Goal: Communication & Community: Answer question/provide support

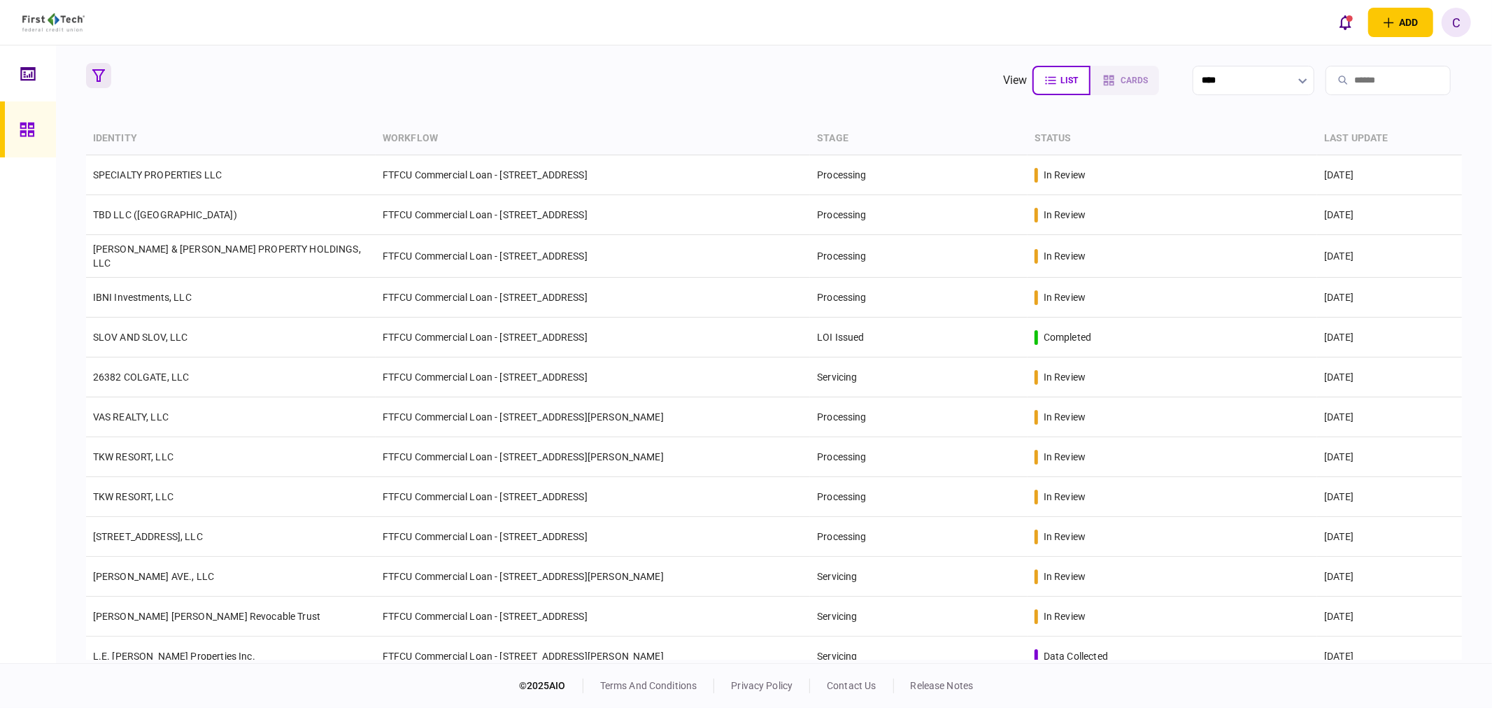
click at [99, 76] on icon "button" at bounding box center [98, 75] width 13 height 13
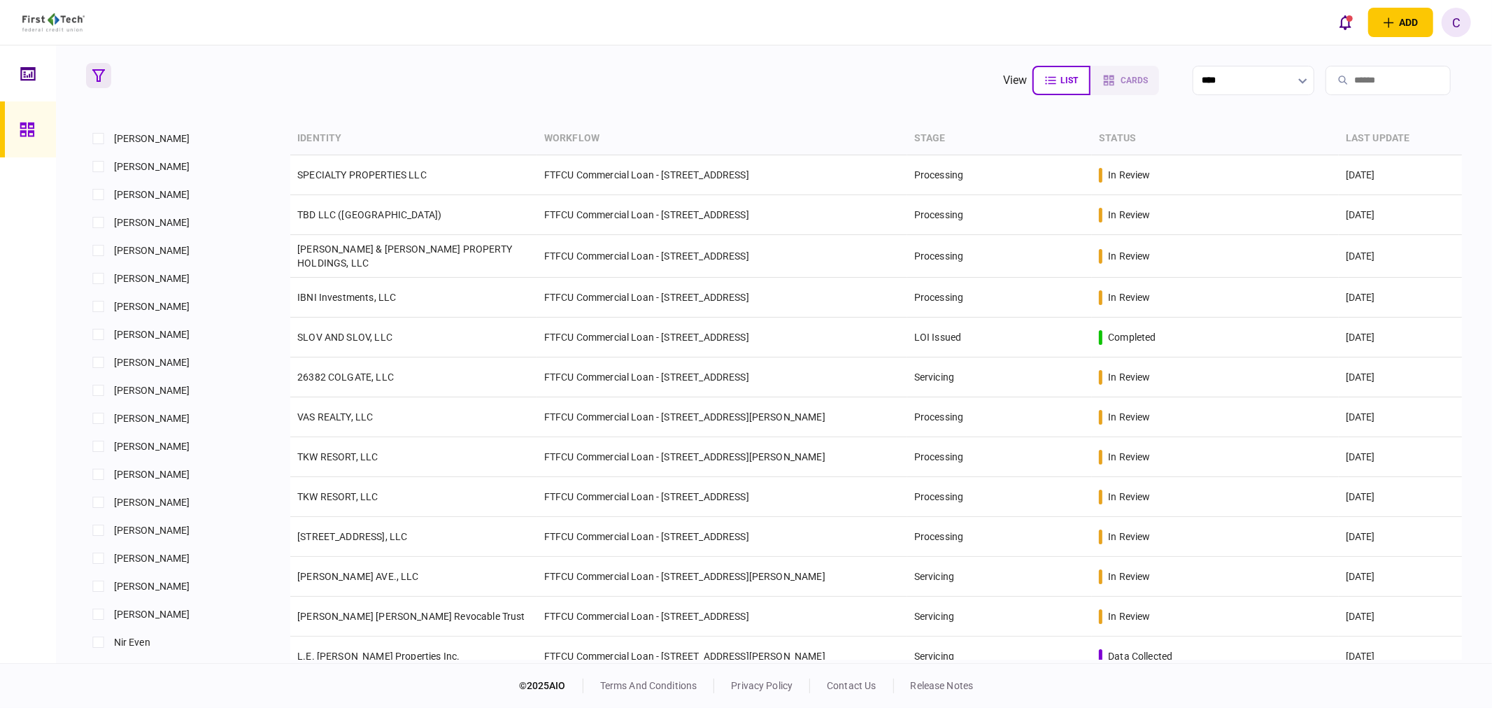
scroll to position [855, 0]
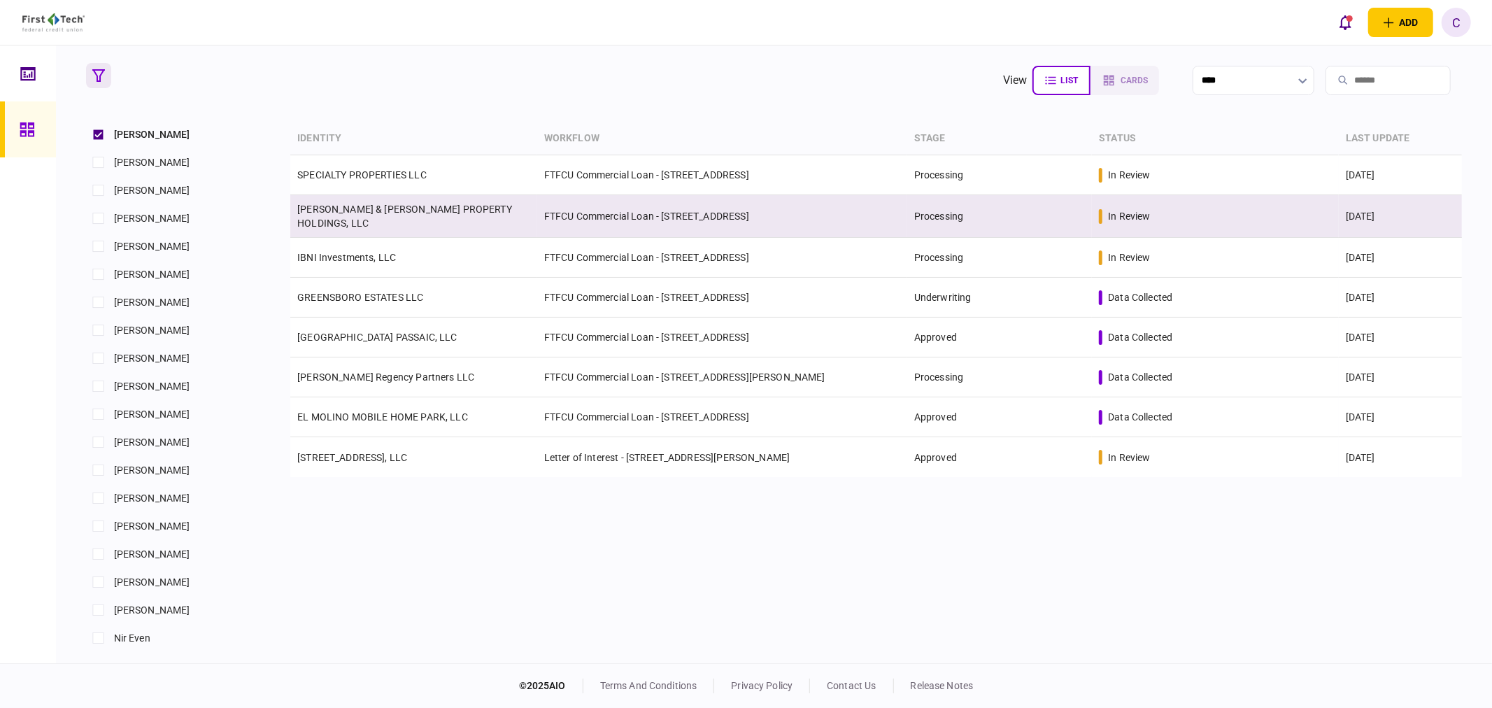
click at [365, 210] on link "CULLUM & KELLEY PROPERTY HOLDINGS, LLC" at bounding box center [404, 216] width 215 height 25
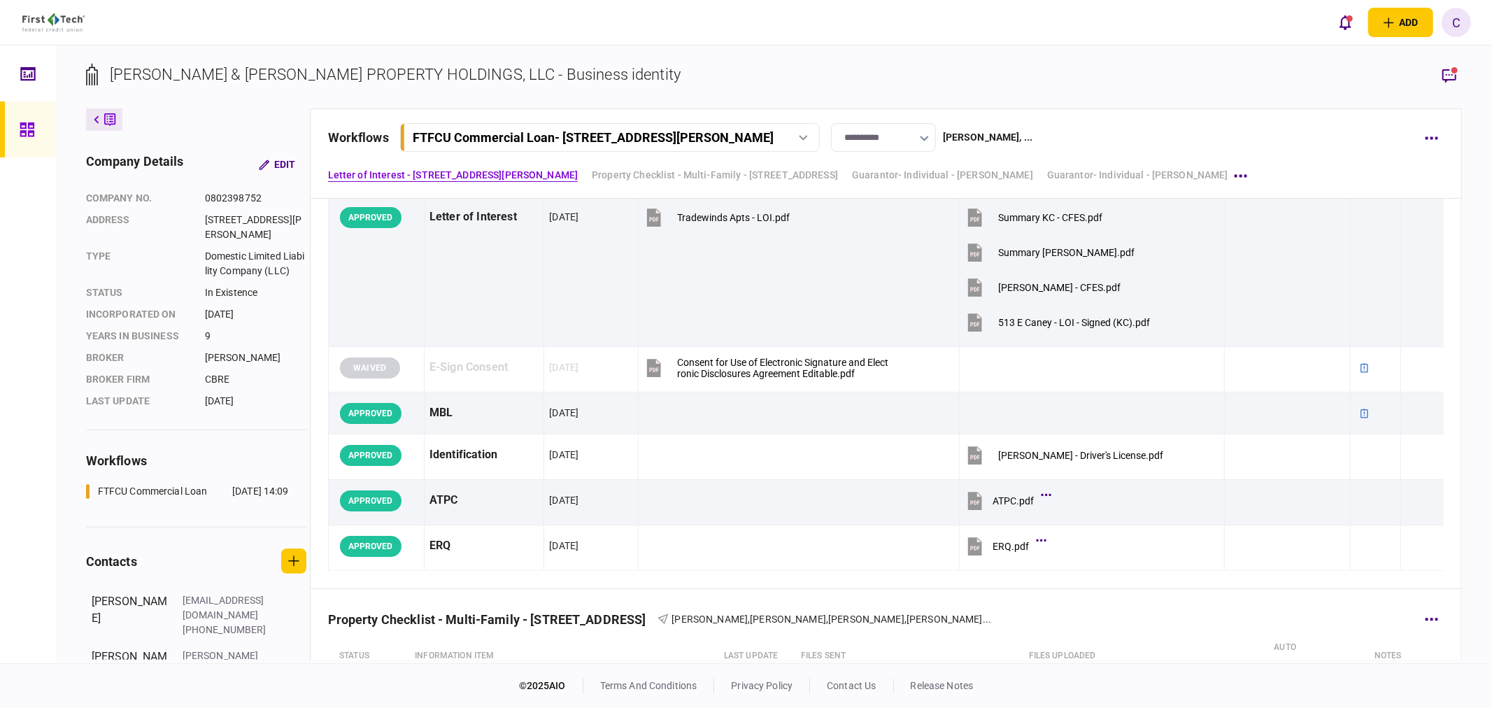
scroll to position [543, 0]
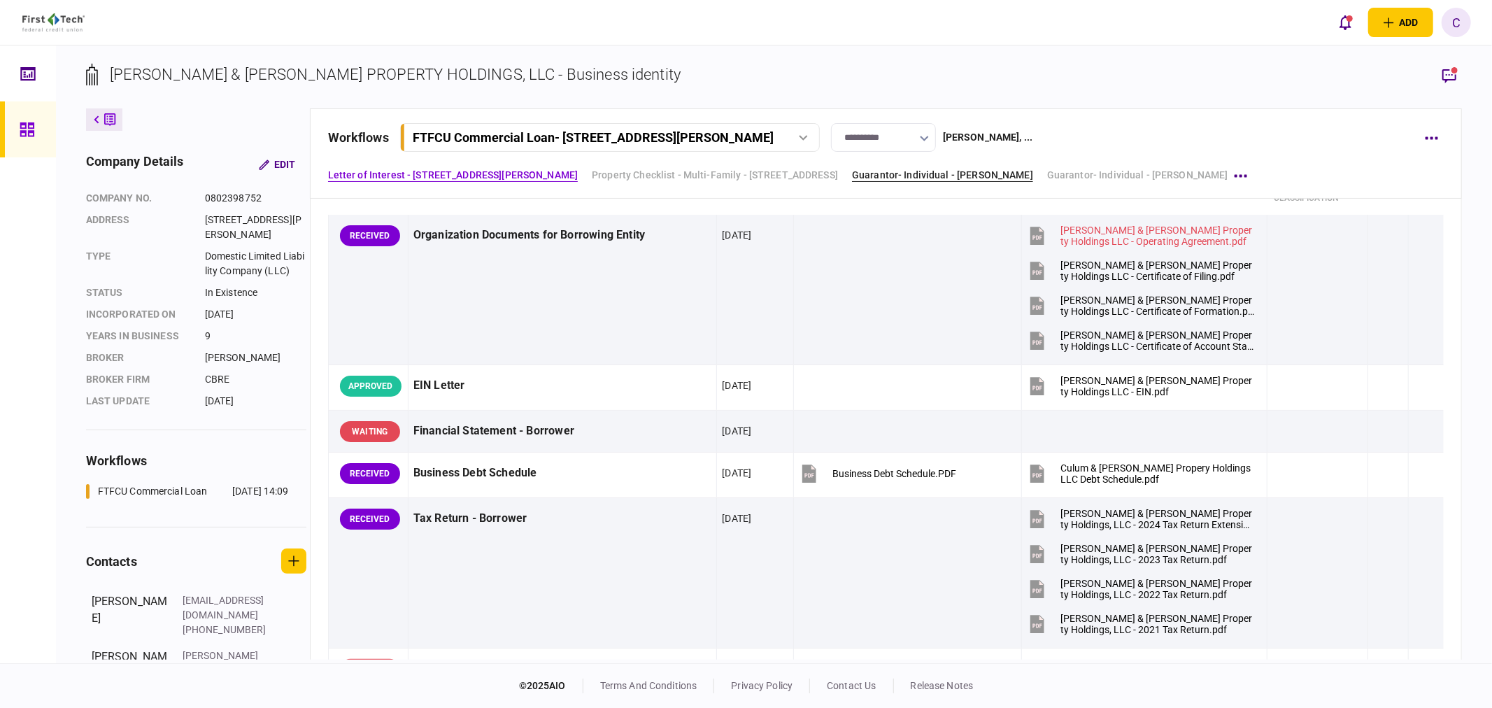
click at [948, 172] on link "Guarantor- Individual - Keith Cullum" at bounding box center [942, 175] width 181 height 15
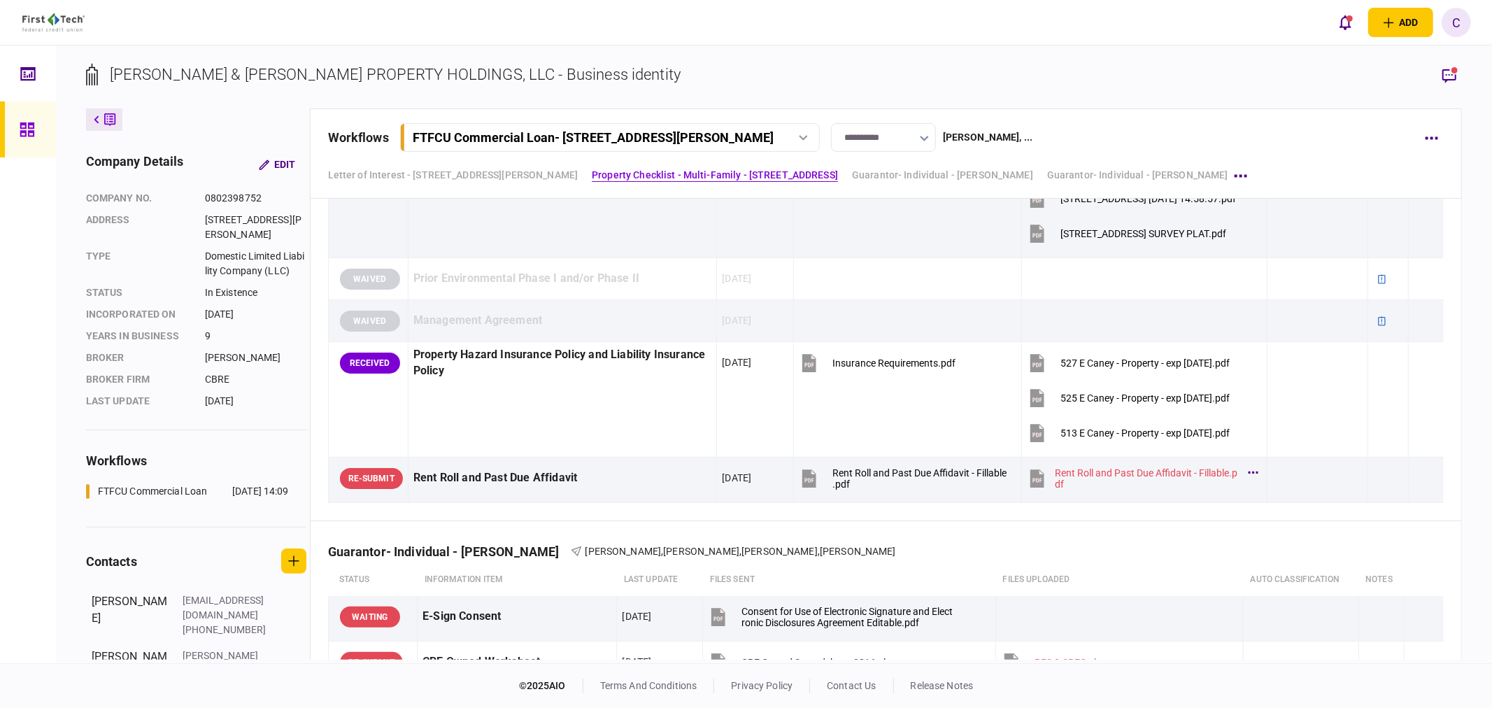
scroll to position [1884, 0]
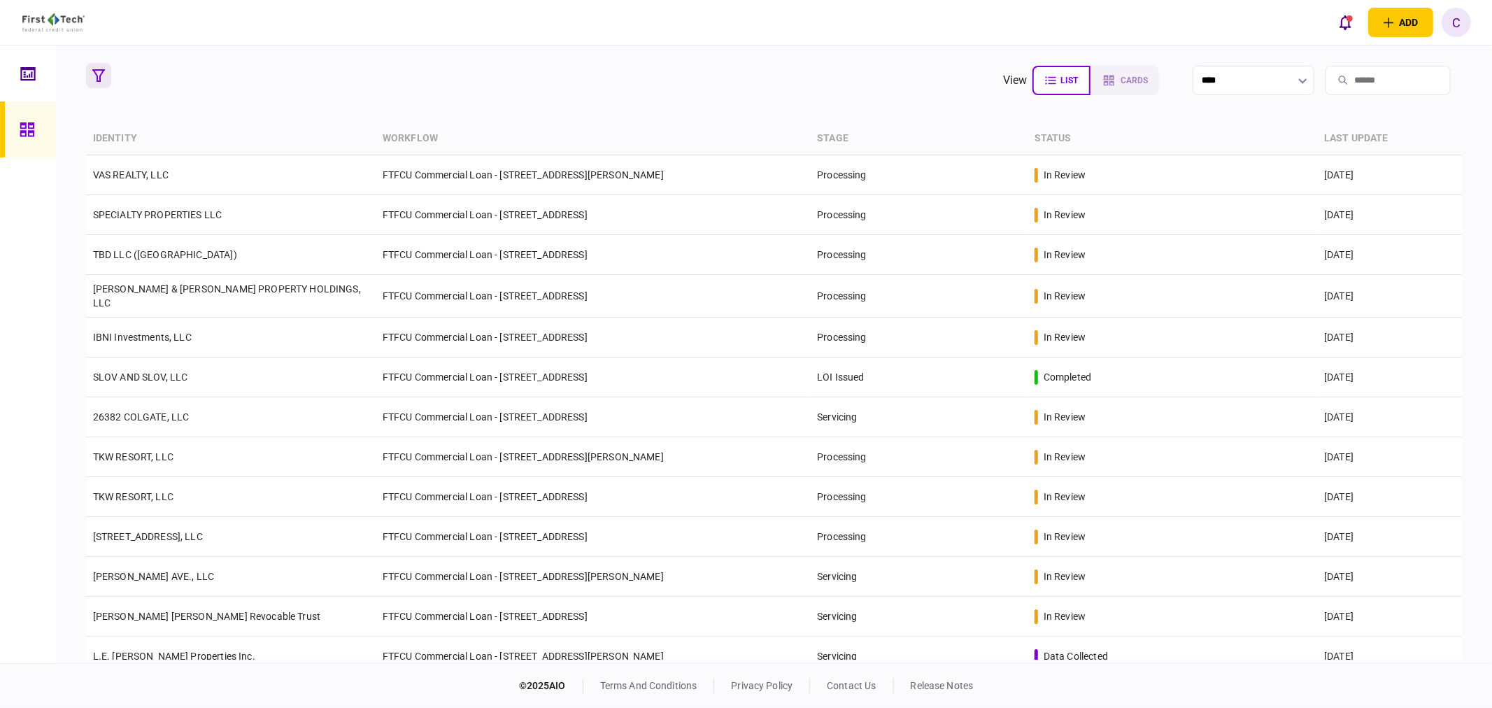
click at [99, 81] on icon "button" at bounding box center [98, 75] width 13 height 13
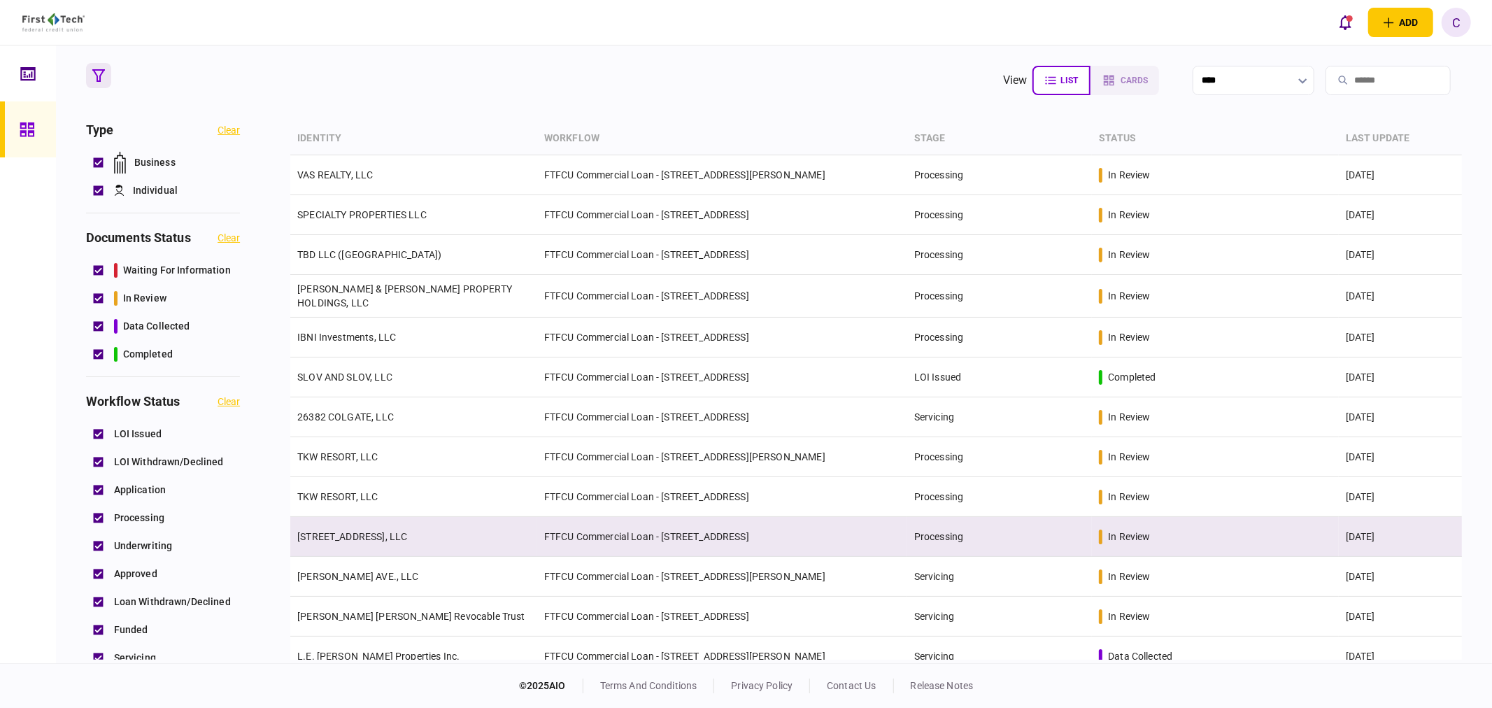
click at [373, 535] on link "[STREET_ADDRESS], LLC" at bounding box center [352, 536] width 110 height 11
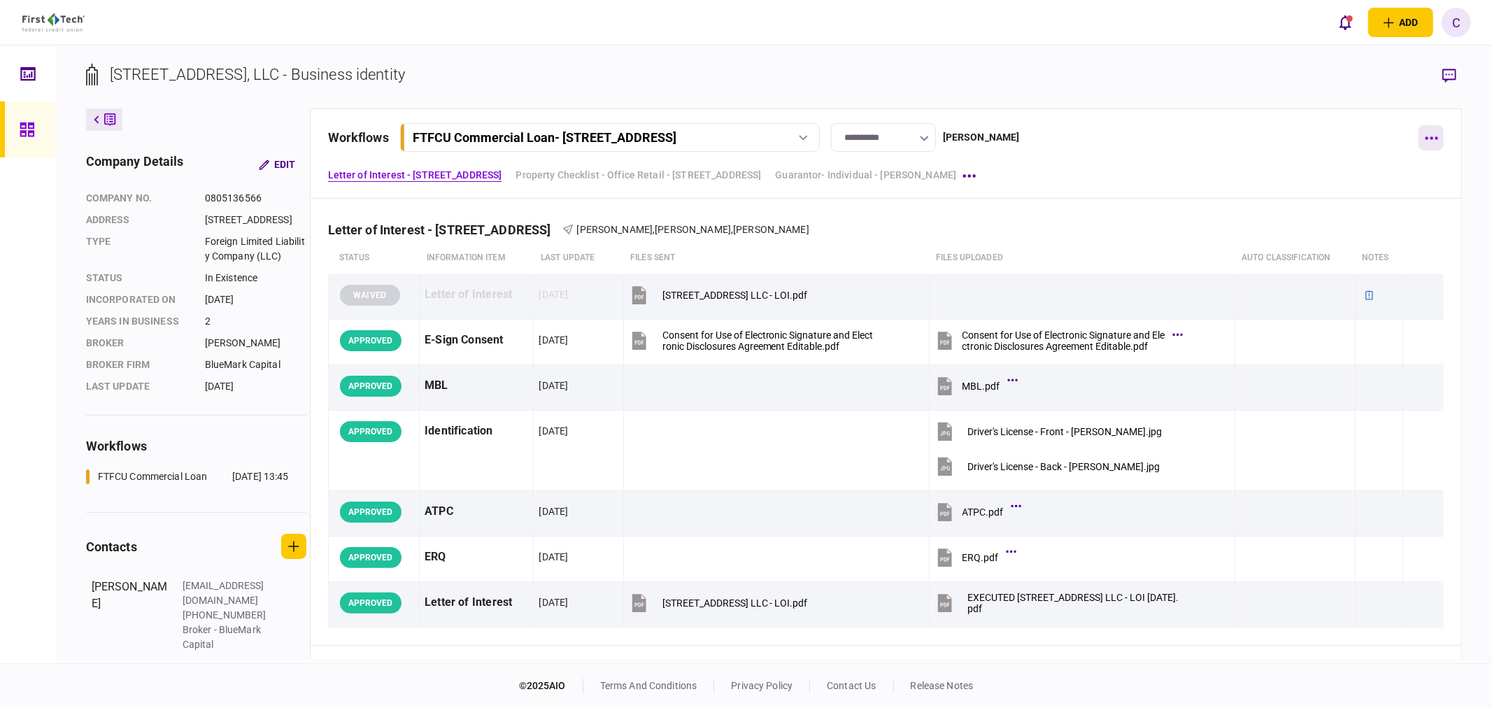
click at [1432, 136] on icon "button" at bounding box center [1431, 137] width 13 height 3
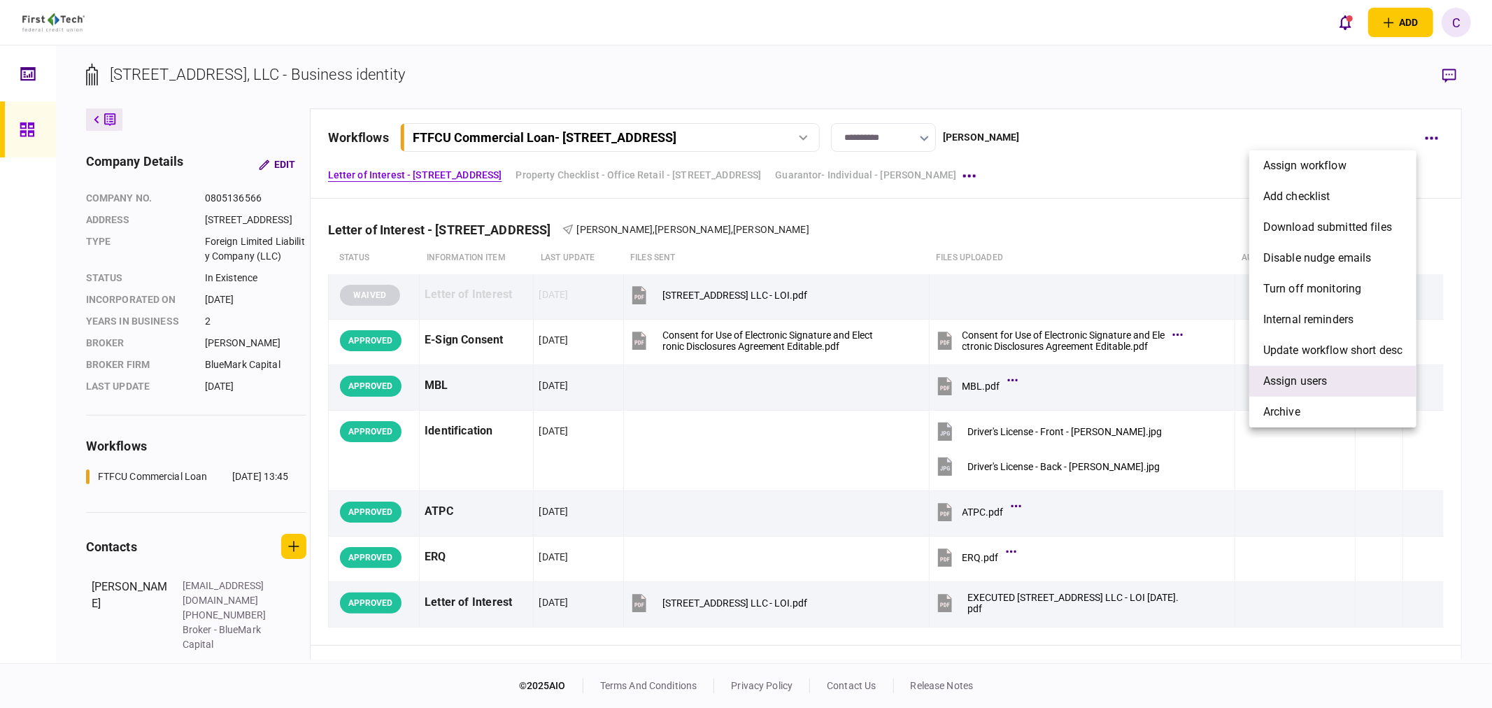
click at [1314, 381] on span "Assign users" at bounding box center [1295, 381] width 64 height 17
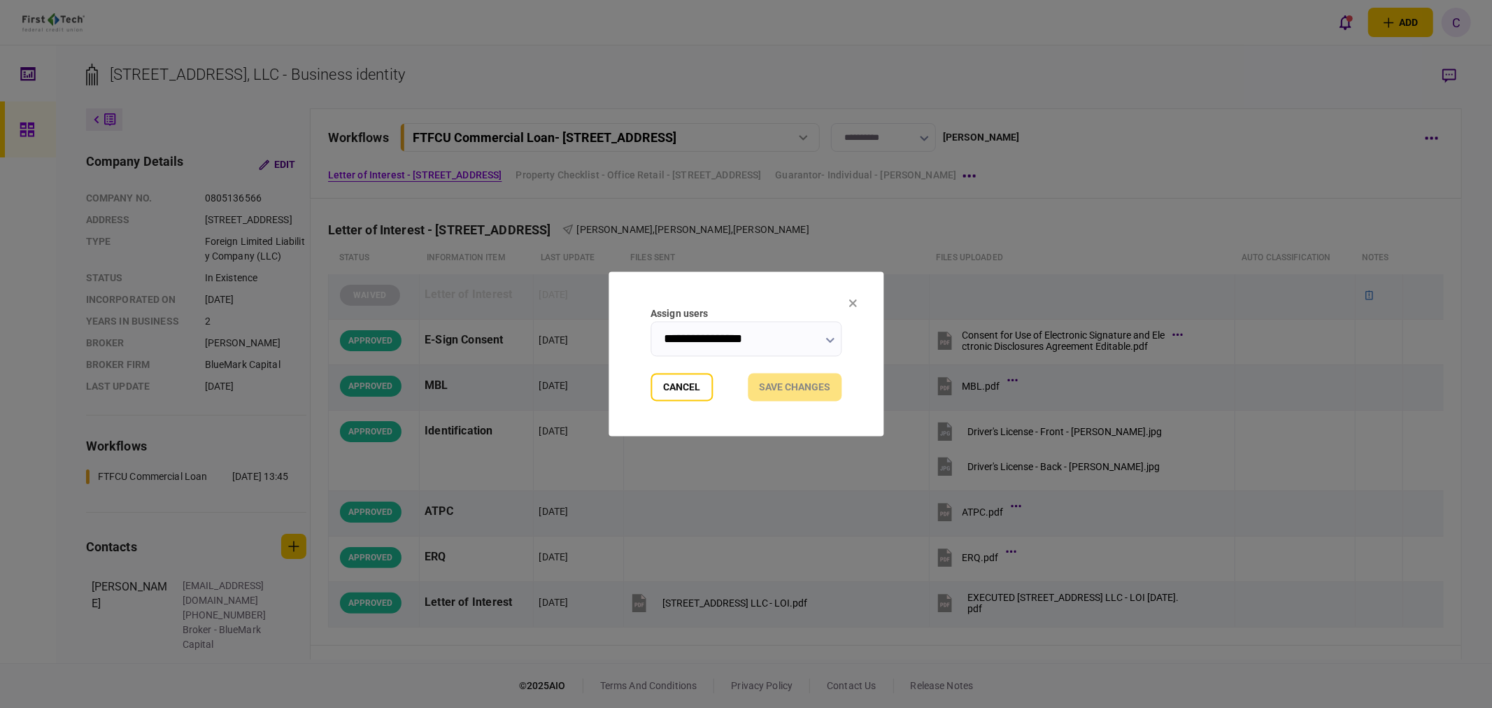
click at [827, 336] on button "button" at bounding box center [829, 339] width 9 height 11
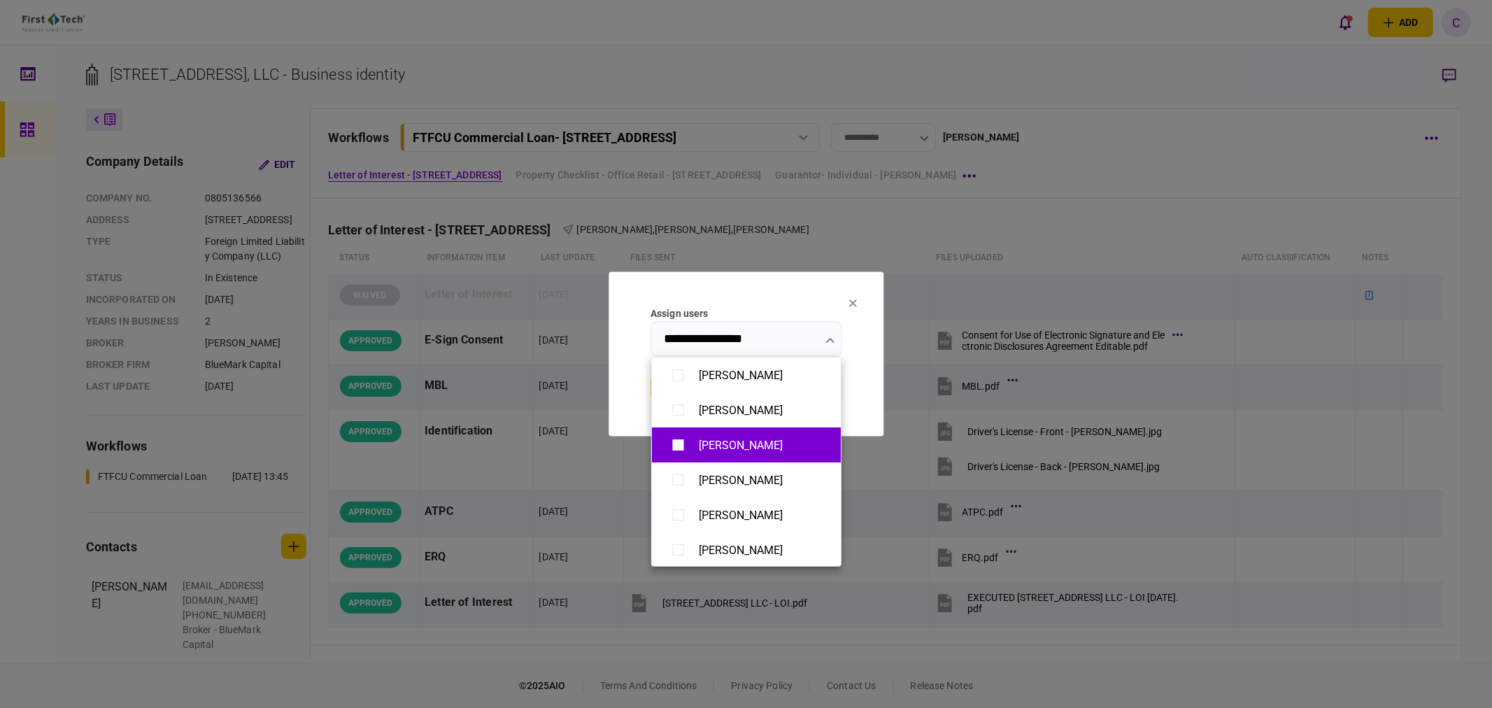
type input "**********"
click at [877, 376] on div at bounding box center [746, 354] width 1492 height 708
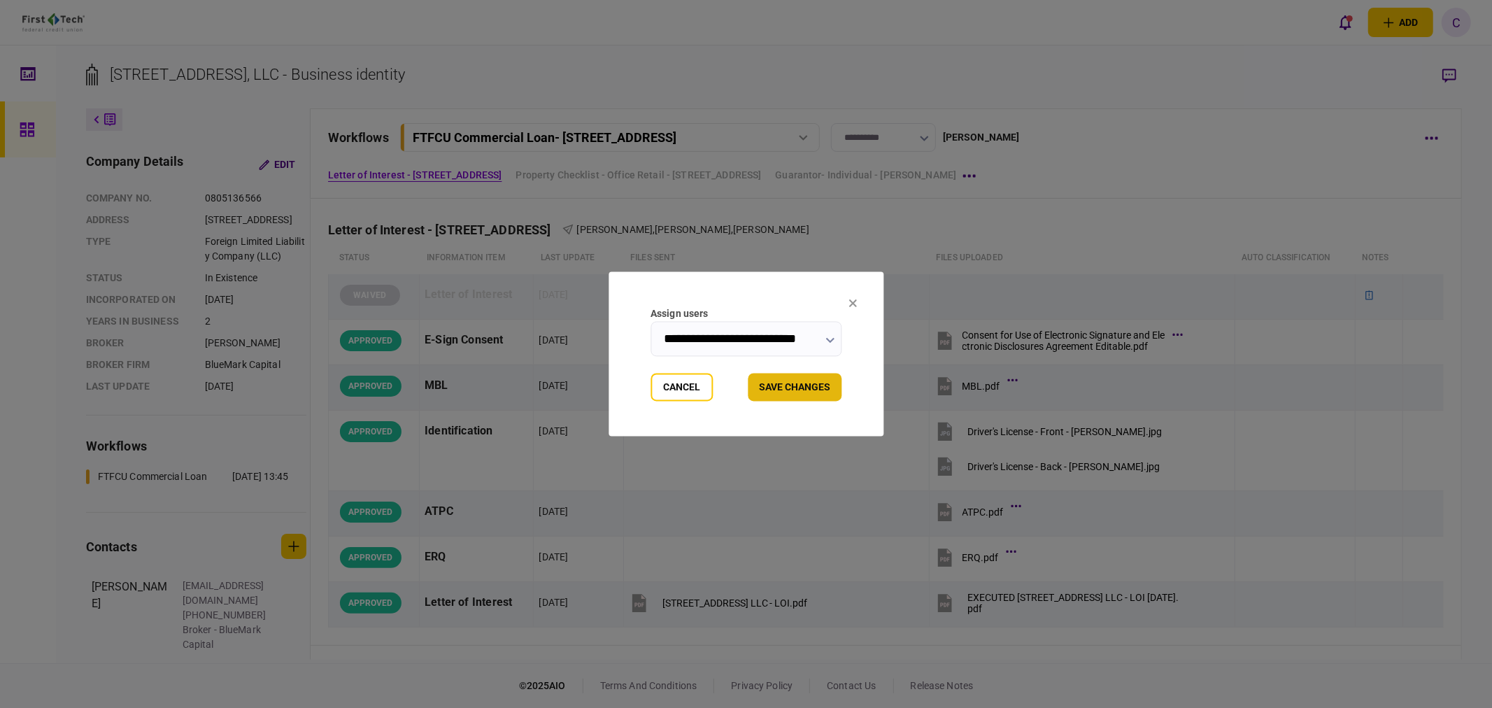
click at [817, 389] on button "Save changes" at bounding box center [795, 387] width 94 height 28
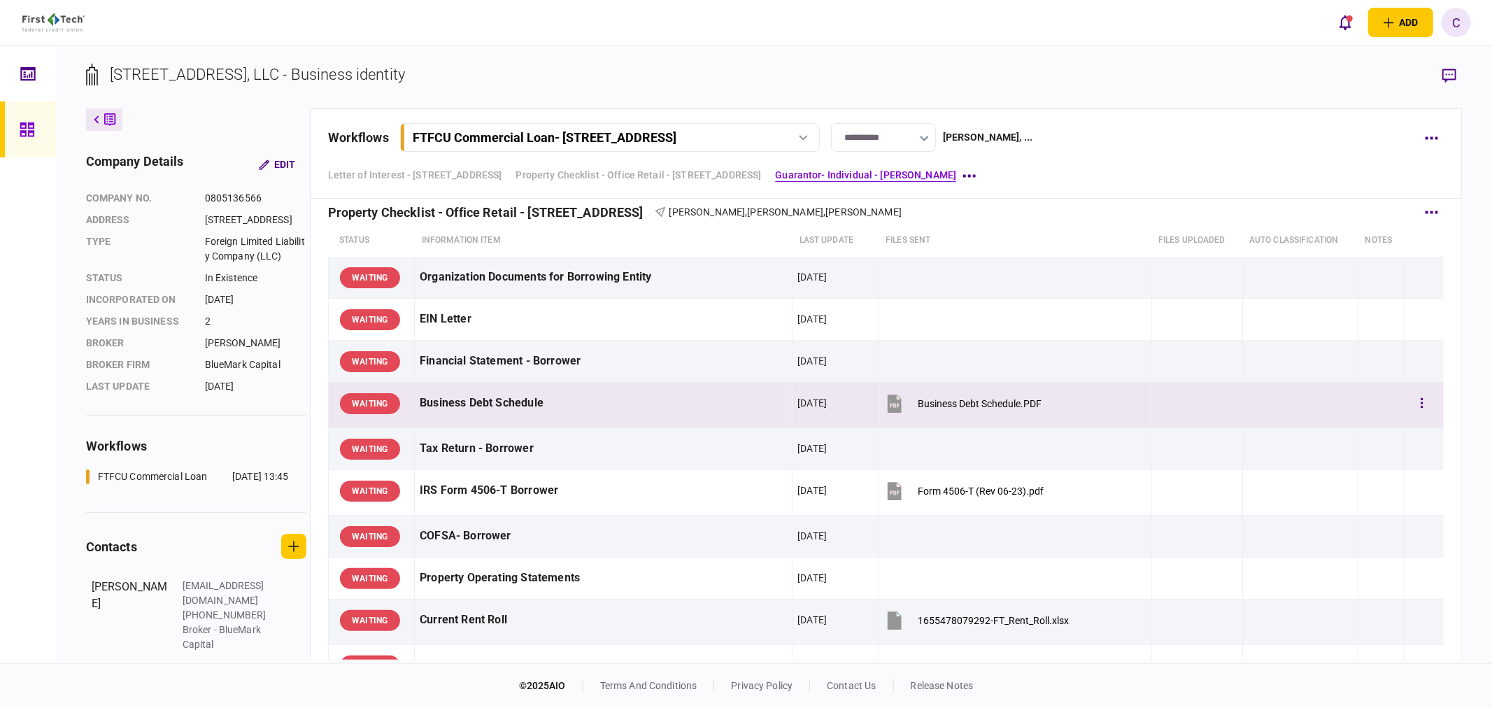
scroll to position [437, 0]
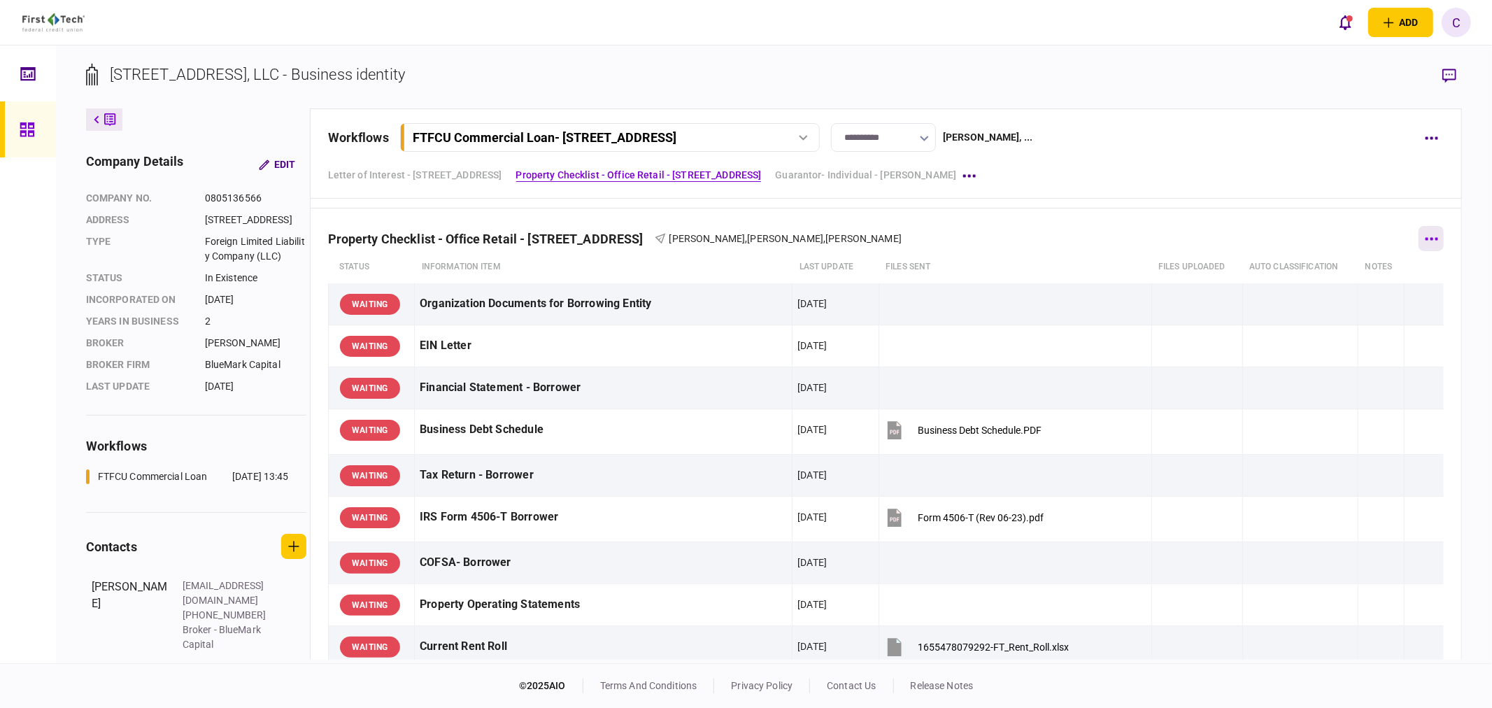
click at [1423, 235] on button "button" at bounding box center [1430, 238] width 25 height 25
click at [1315, 362] on span "send message" at bounding box center [1305, 359] width 74 height 17
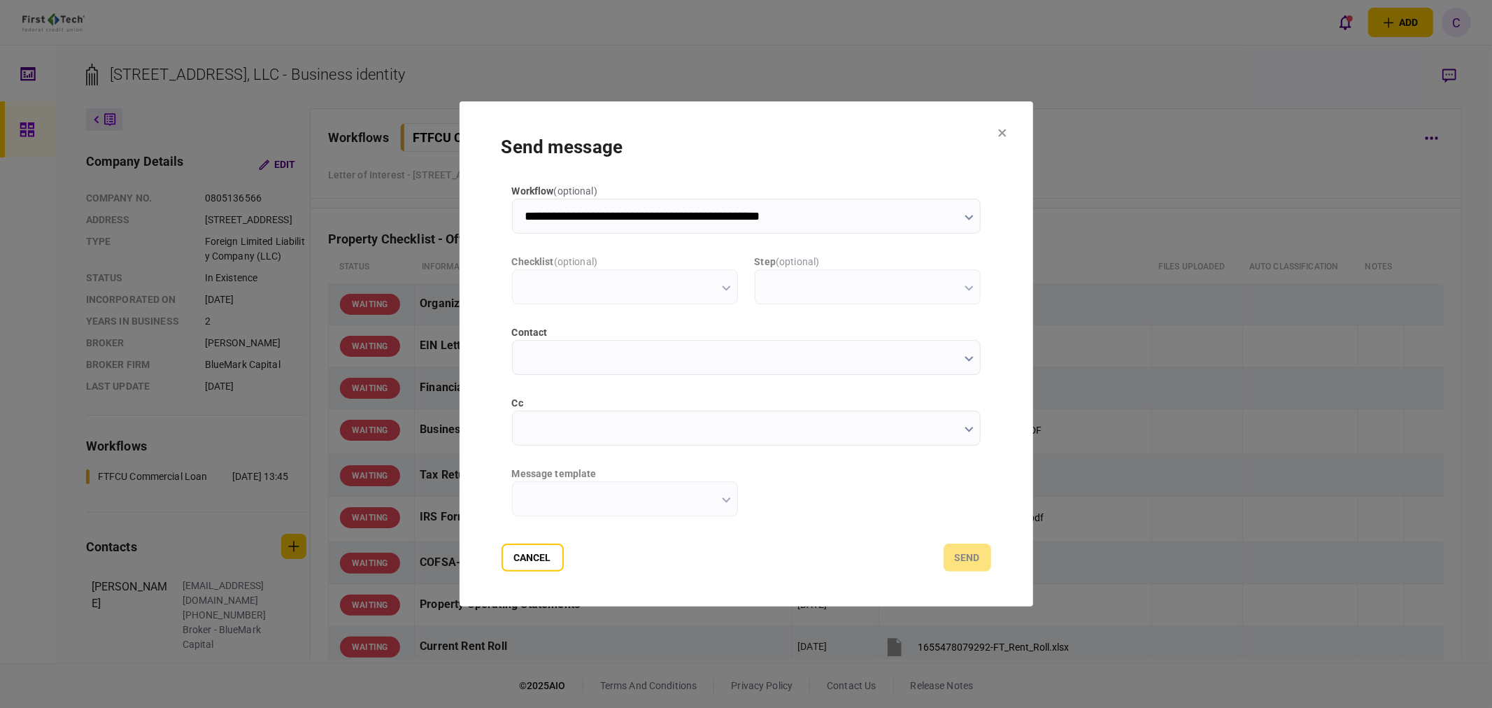
type input "**********"
click at [722, 499] on icon "button" at bounding box center [726, 500] width 9 height 6
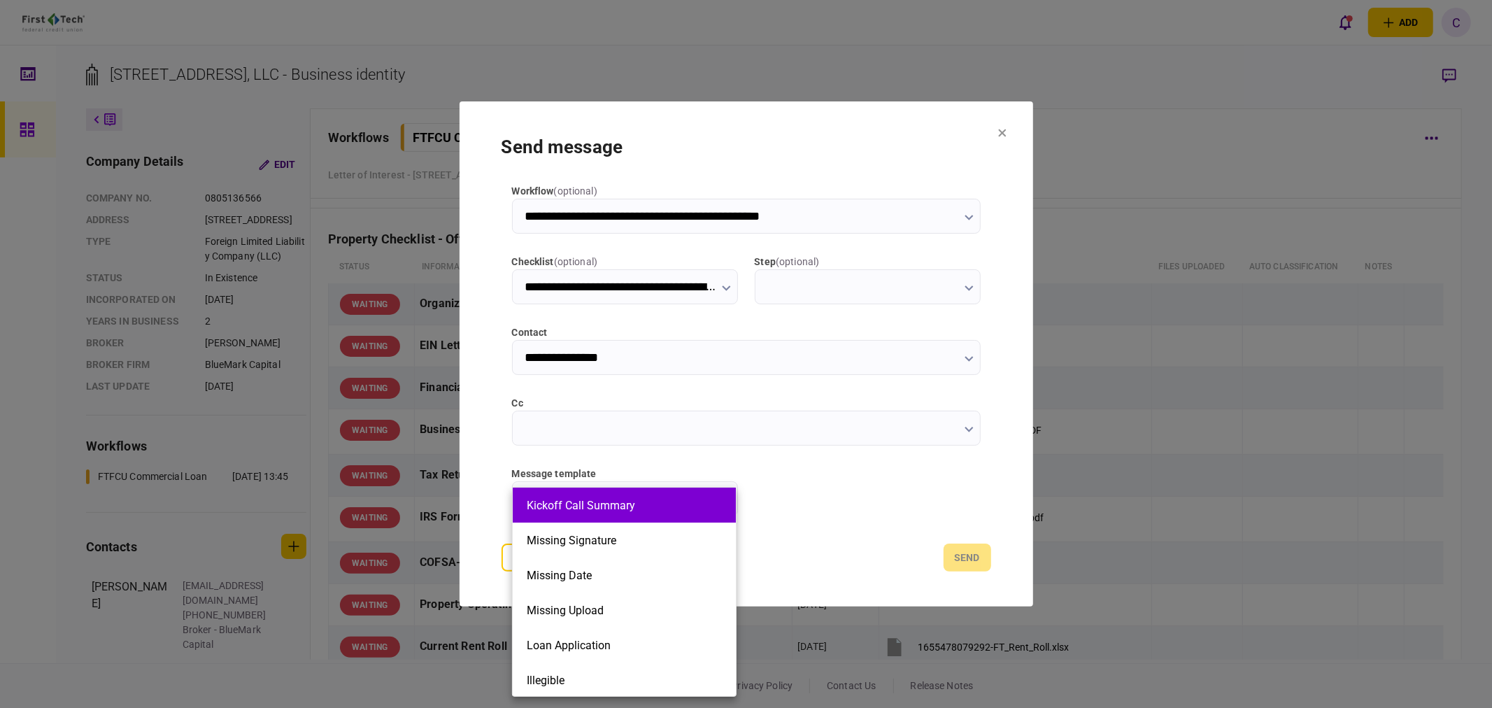
click at [643, 511] on button "Kickoff Call Summary" at bounding box center [624, 505] width 195 height 13
type input "**********"
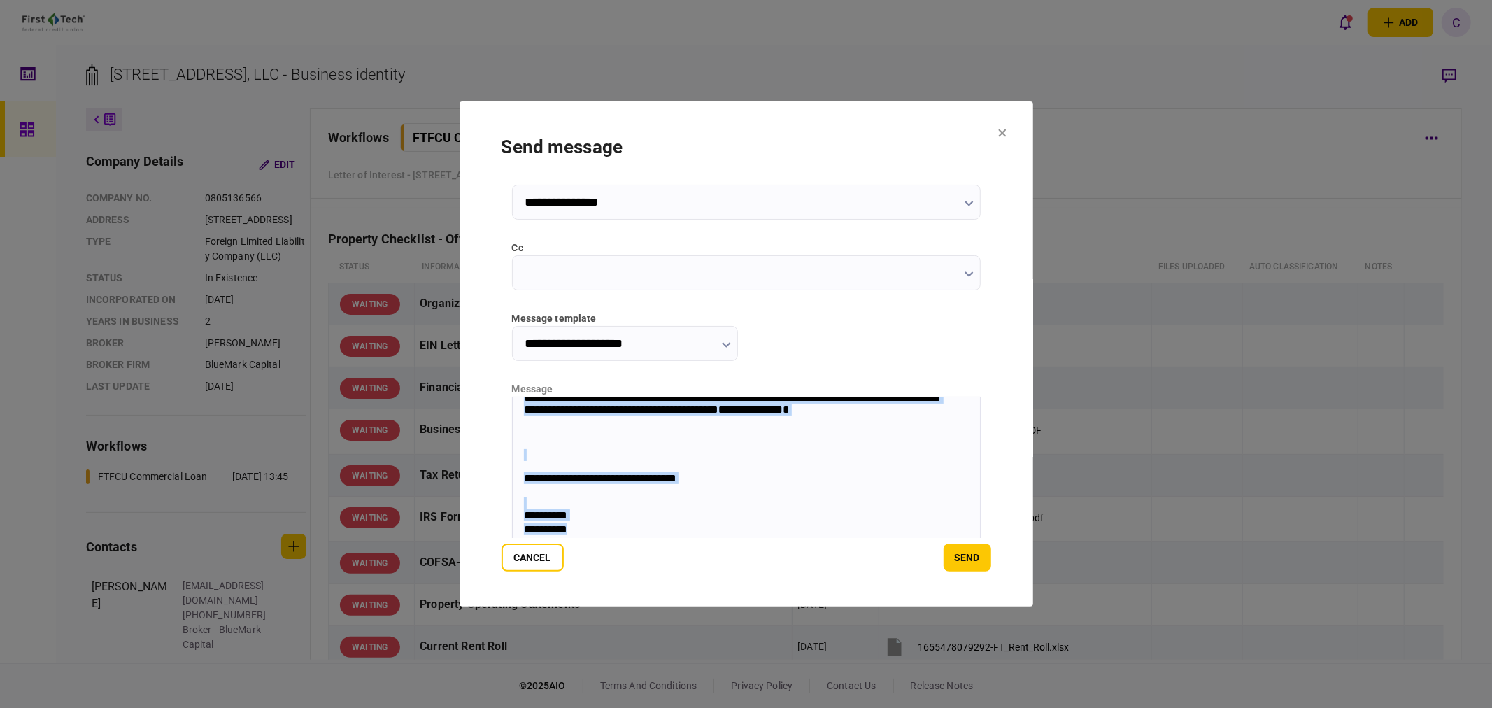
scroll to position [187, 0]
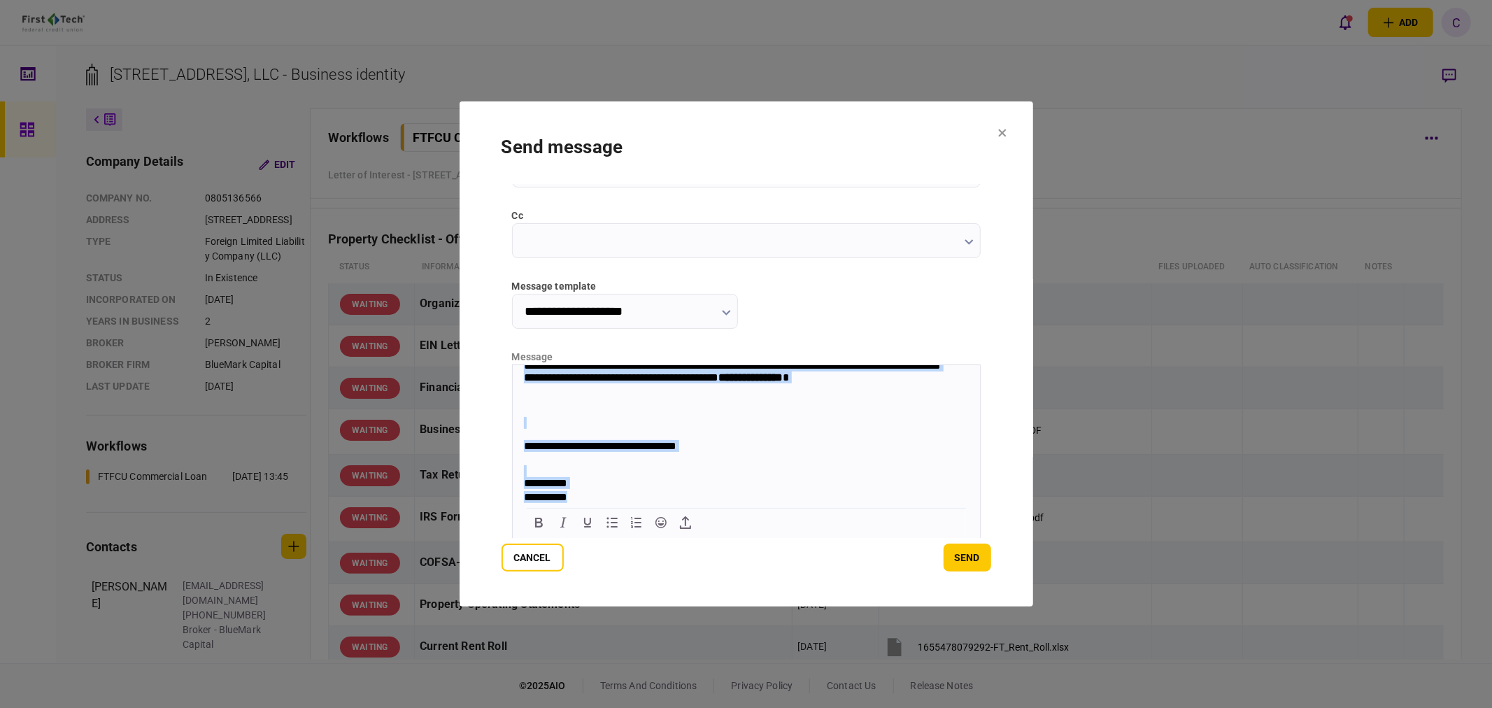
drag, startPoint x: 521, startPoint y: 373, endPoint x: 771, endPoint y: 530, distance: 295.2
click at [771, 504] on html "**********" at bounding box center [745, 290] width 467 height 428
copy body "**********"
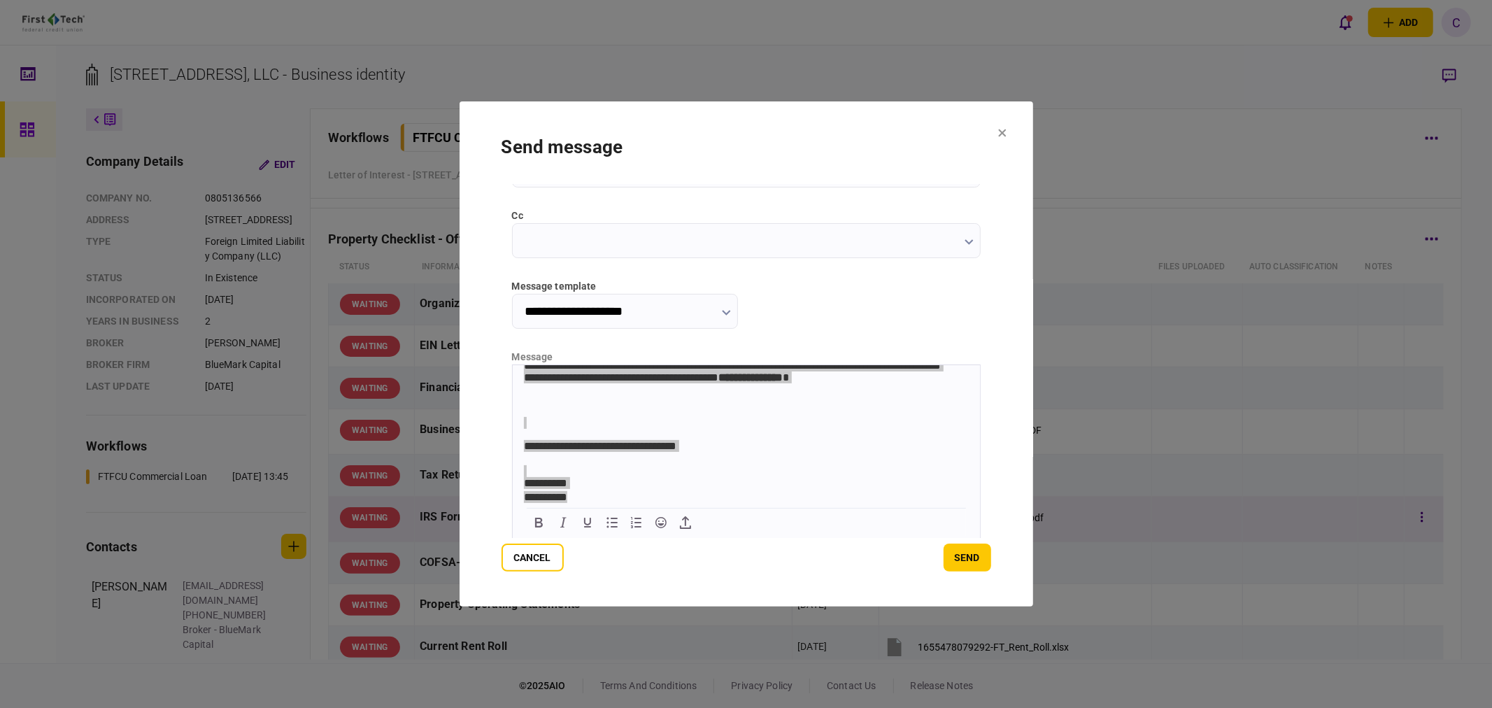
drag, startPoint x: 515, startPoint y: 555, endPoint x: 1109, endPoint y: 500, distance: 597.0
click at [516, 555] on button "Cancel" at bounding box center [532, 557] width 62 height 28
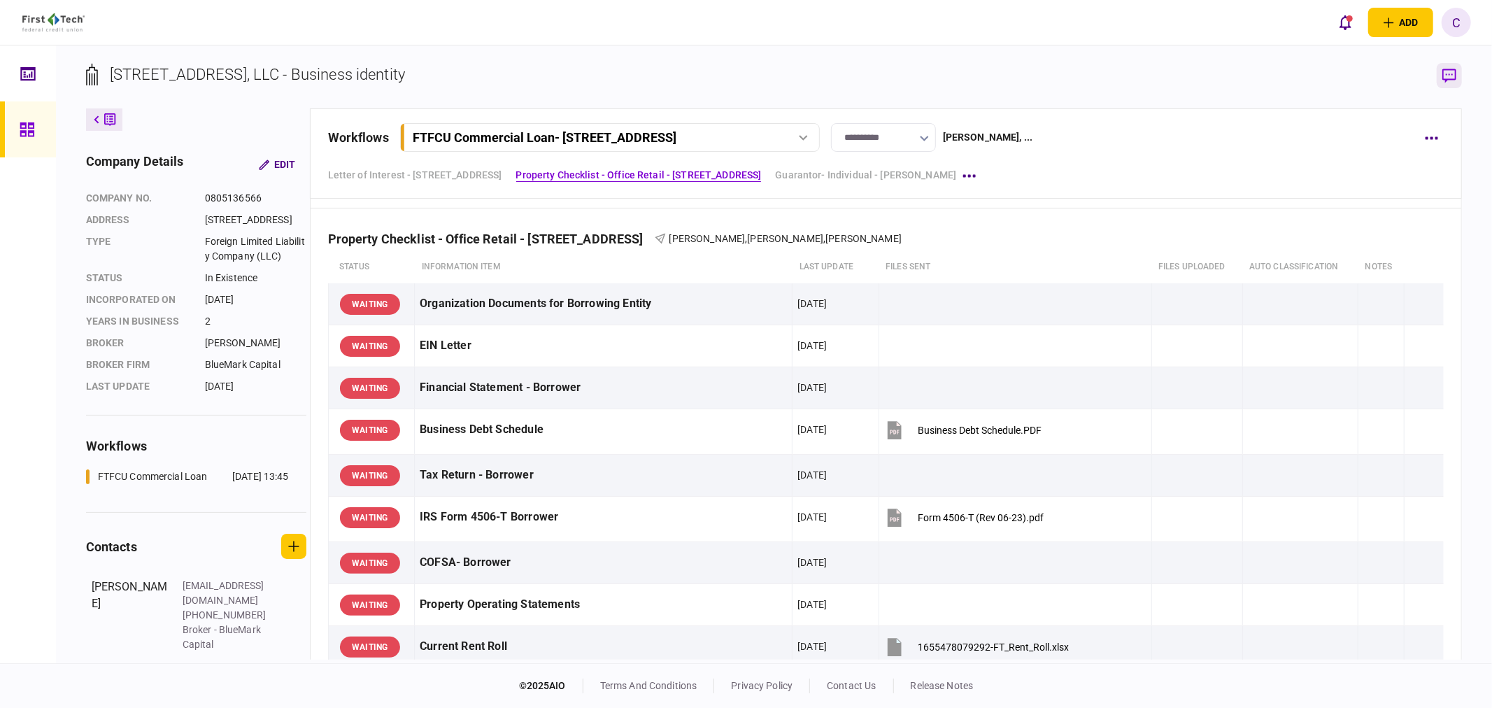
click at [1442, 75] on button "button" at bounding box center [1449, 75] width 25 height 25
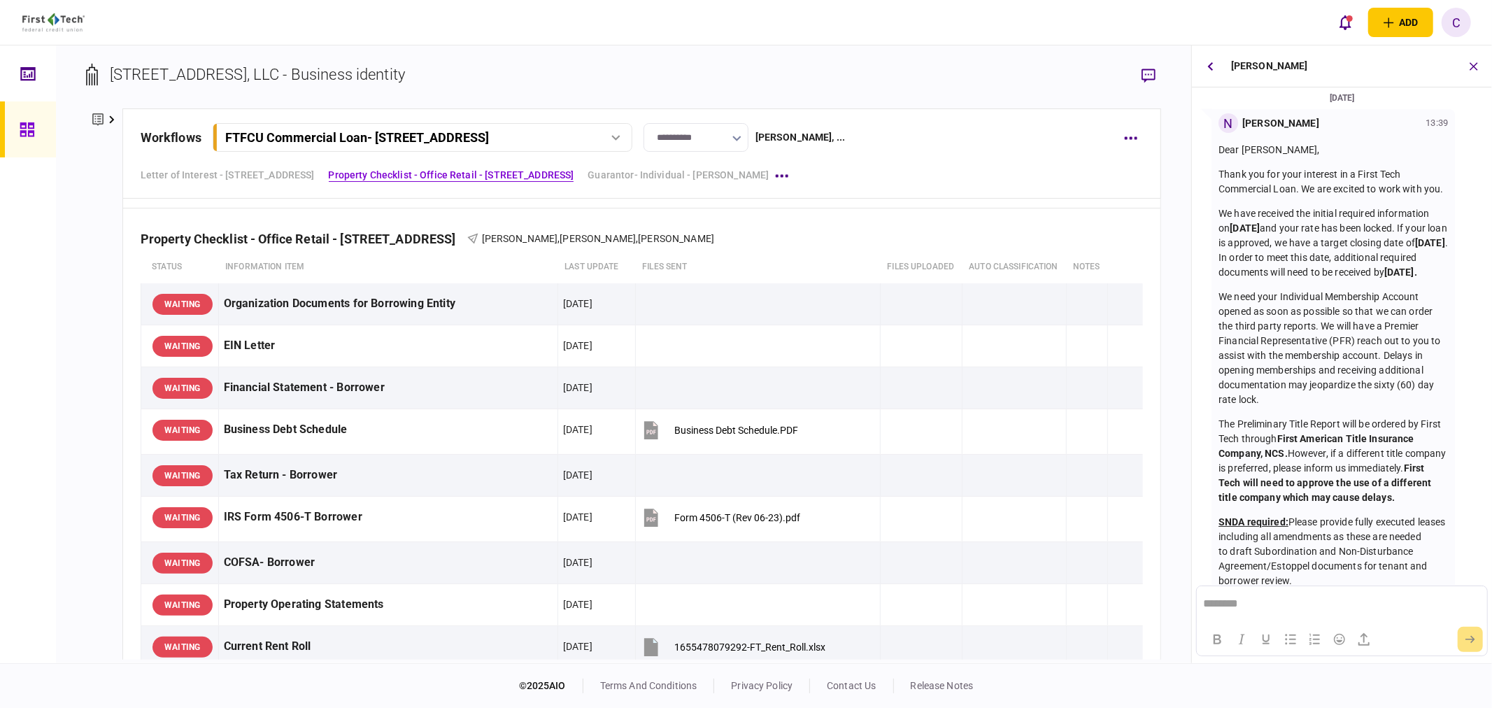
scroll to position [0, 0]
click at [113, 119] on icon at bounding box center [111, 120] width 5 height 8
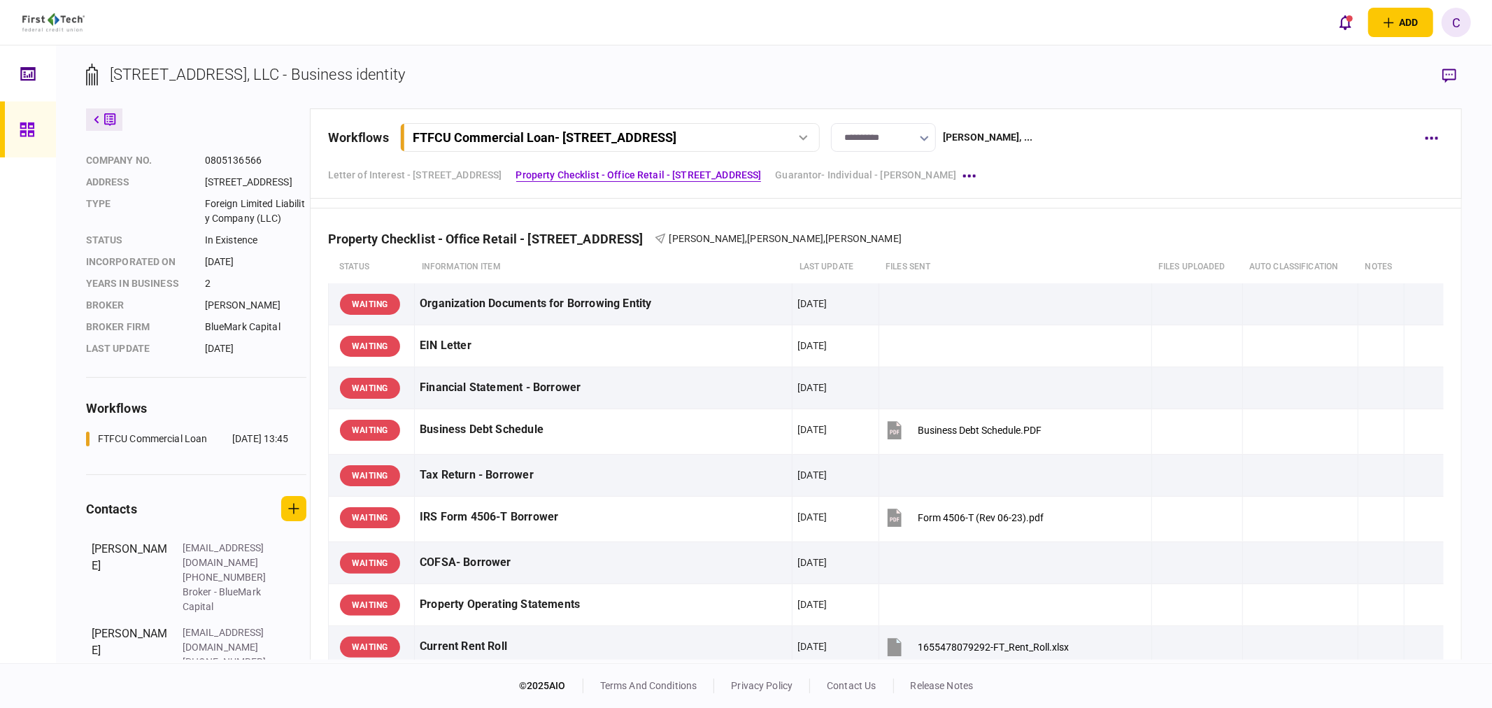
scroll to position [101, 0]
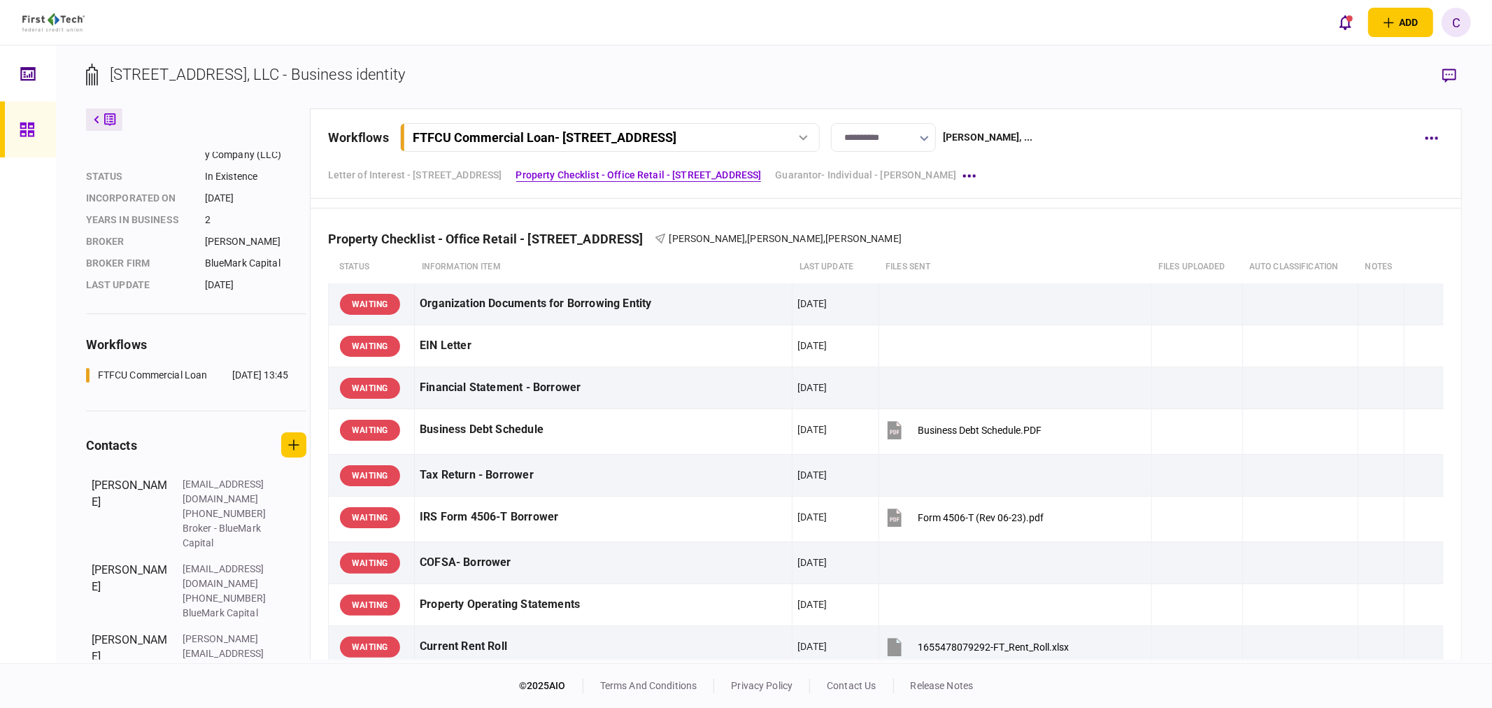
click at [518, 28] on div "add business identity individual identity C C [PERSON_NAME] [PERSON_NAME][EMAIL…" at bounding box center [746, 22] width 1492 height 45
click at [687, 27] on div "add business identity individual identity C C [PERSON_NAME] [PERSON_NAME][EMAIL…" at bounding box center [746, 22] width 1492 height 45
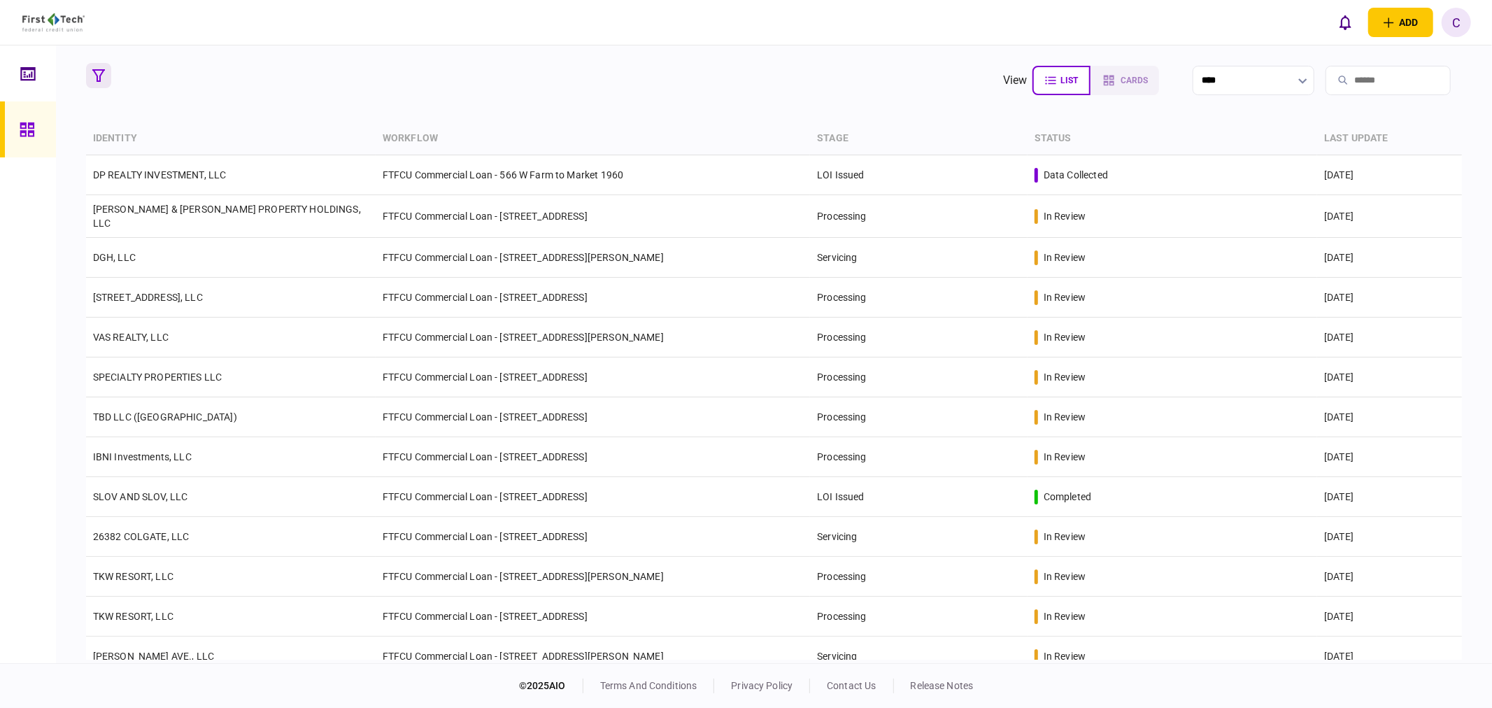
click at [101, 72] on icon "button" at bounding box center [98, 75] width 13 height 13
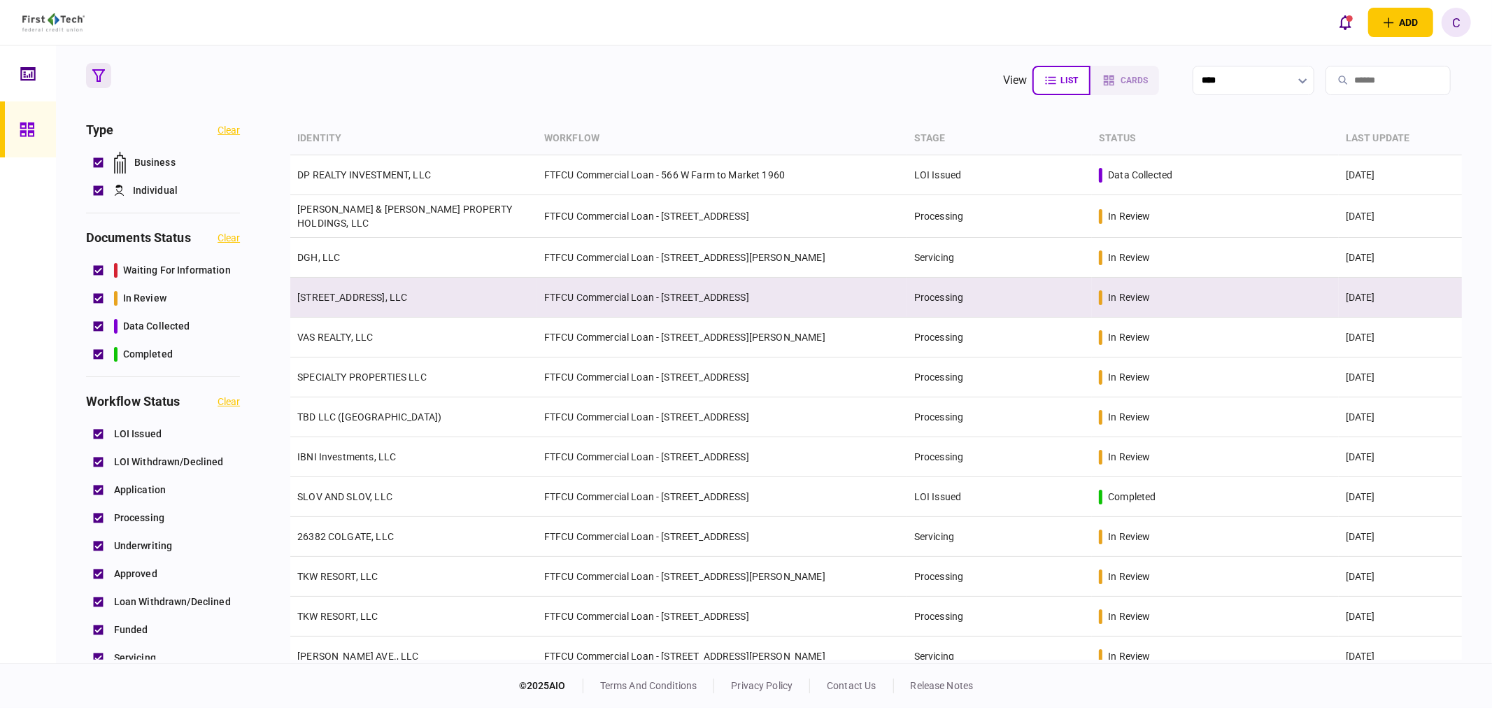
click at [348, 292] on link "503 E 6th Street Del Rio TX, LLC" at bounding box center [352, 297] width 110 height 11
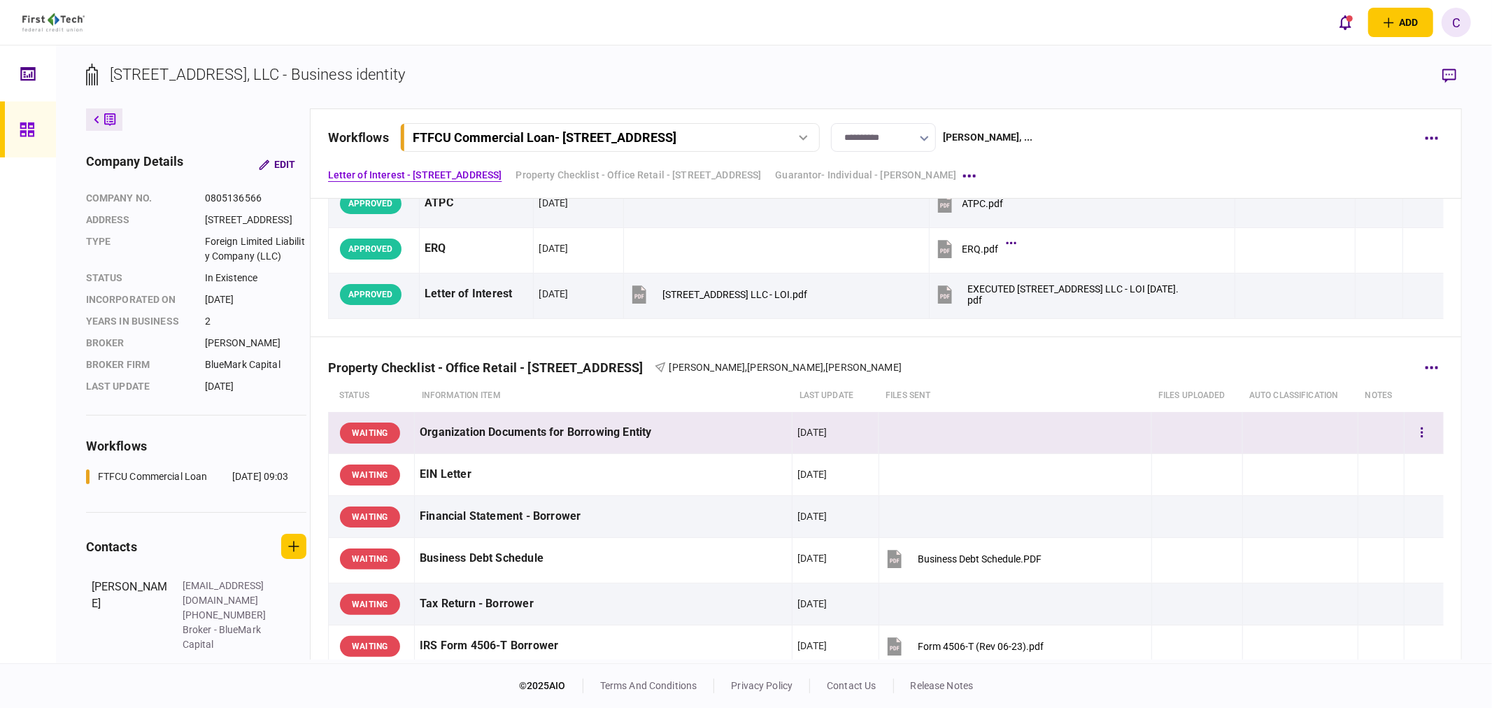
scroll to position [311, 0]
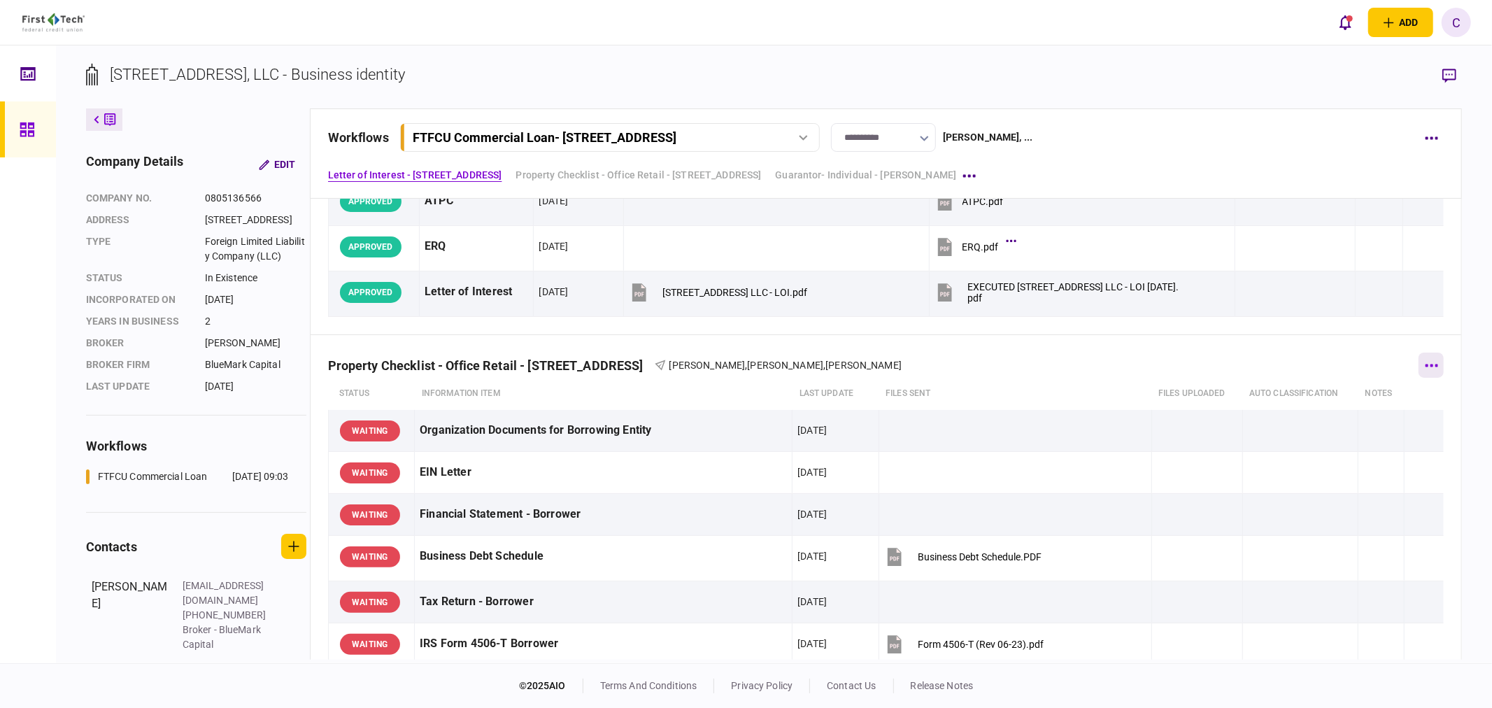
click at [1425, 365] on icon "button" at bounding box center [1431, 365] width 13 height 3
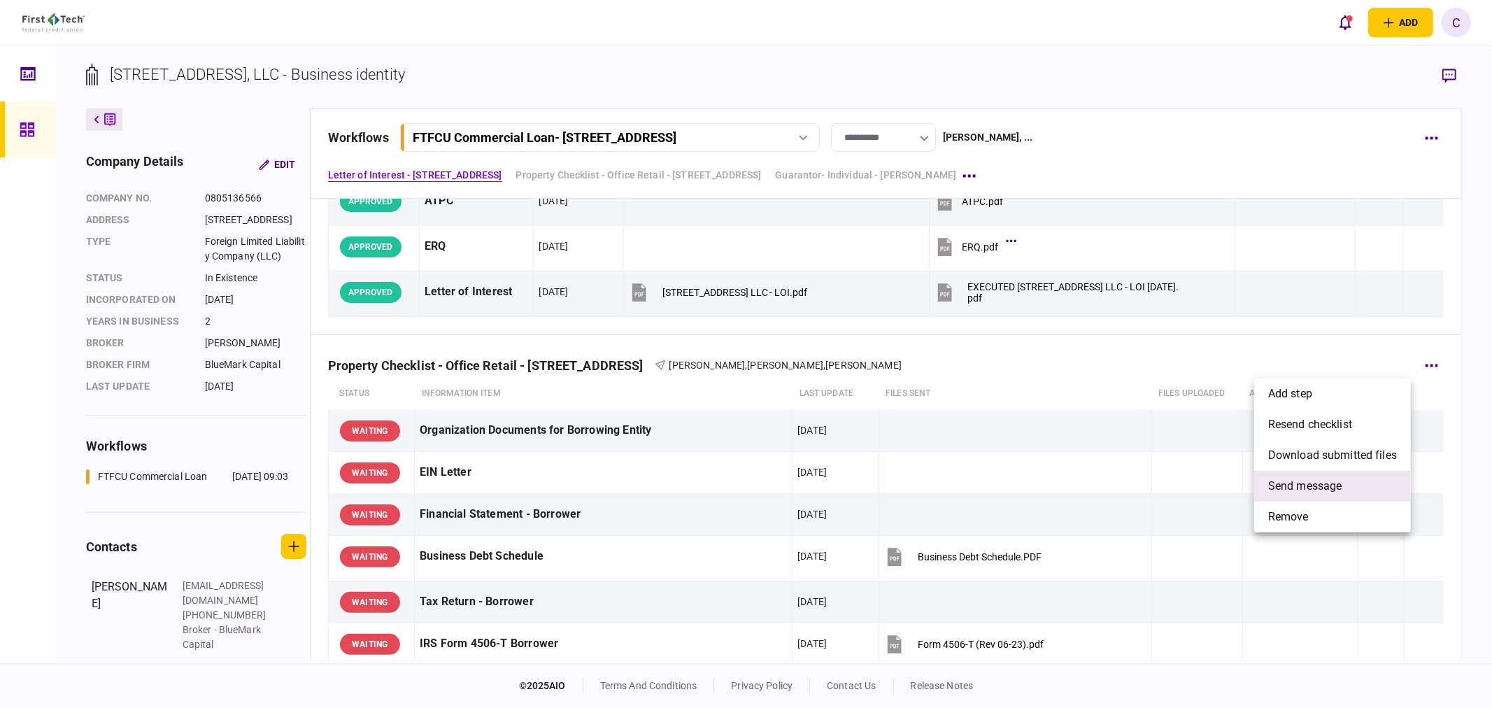
click at [1304, 488] on span "send message" at bounding box center [1305, 486] width 74 height 17
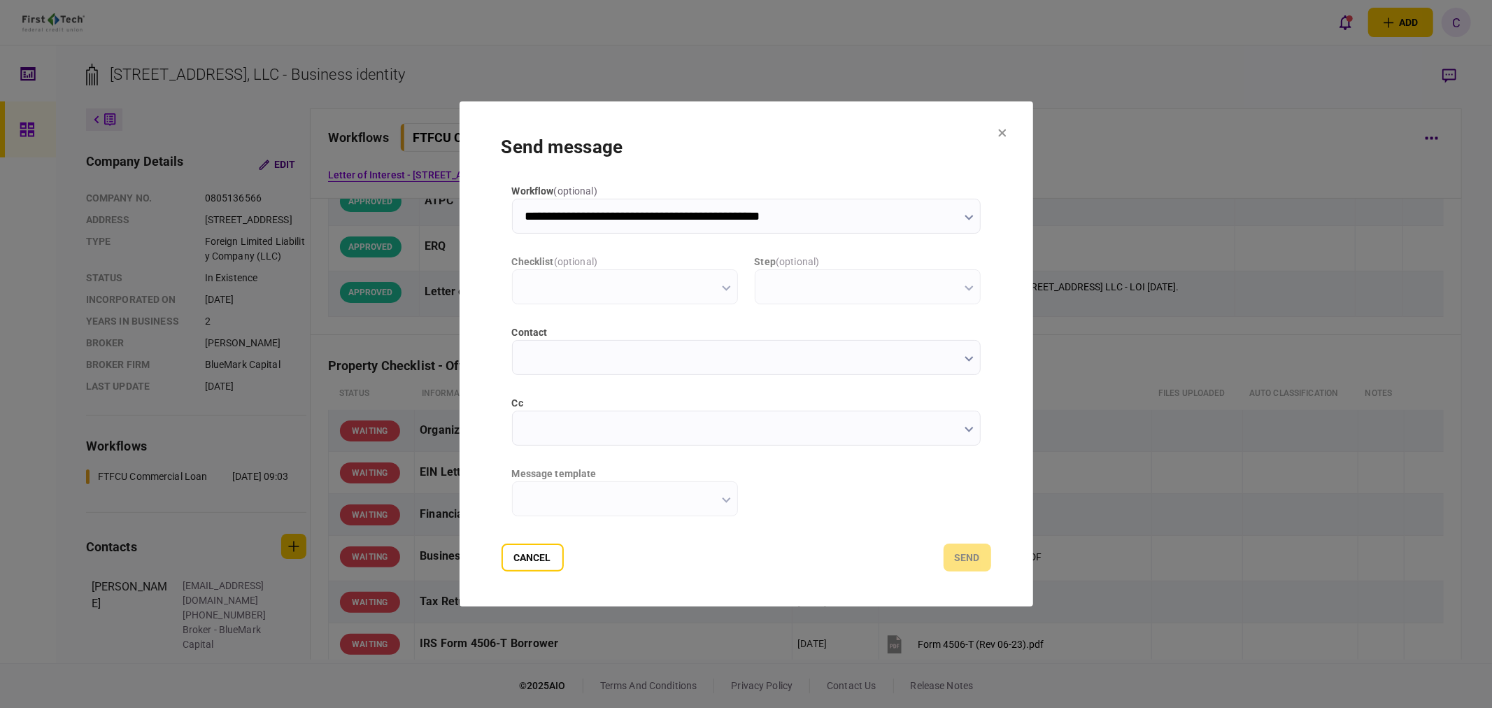
type input "**********"
click at [543, 423] on input "cc" at bounding box center [746, 428] width 469 height 35
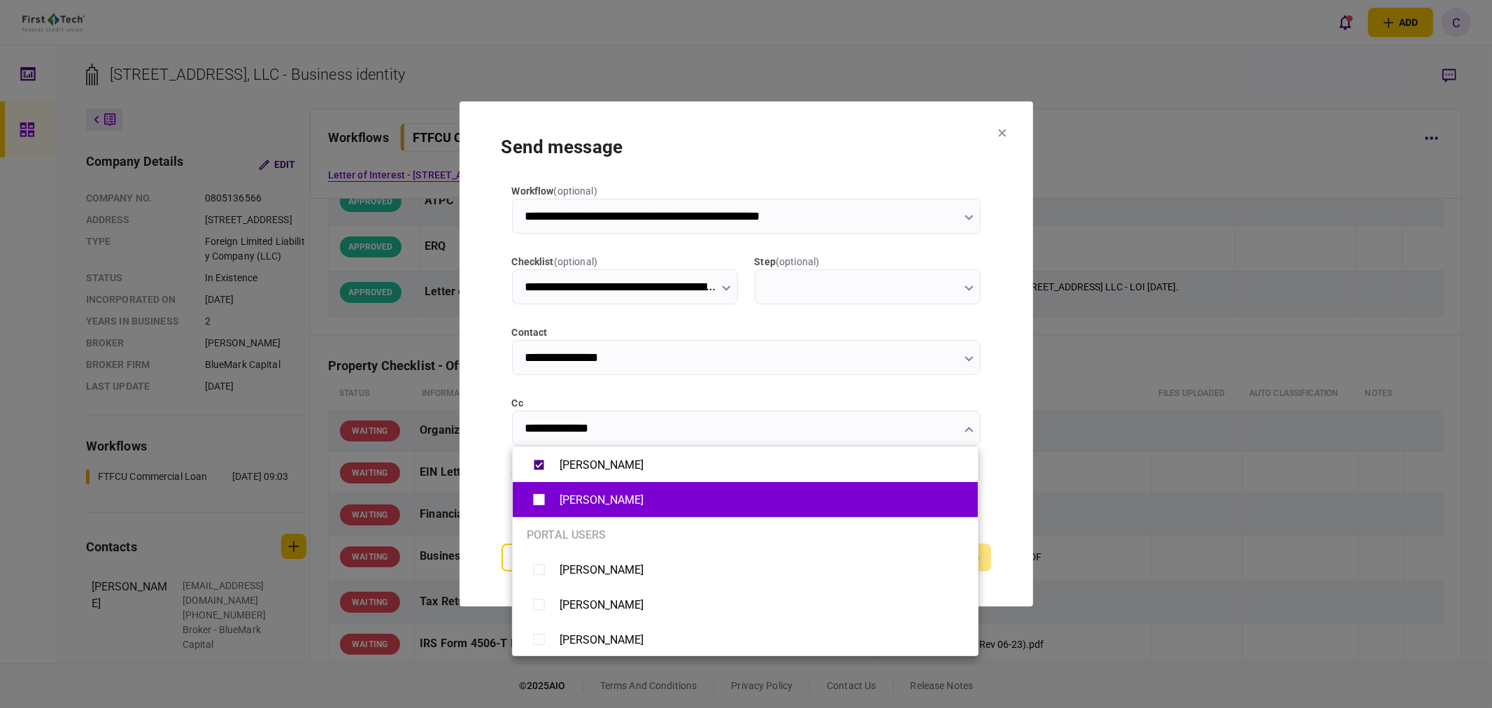
type input "**********"
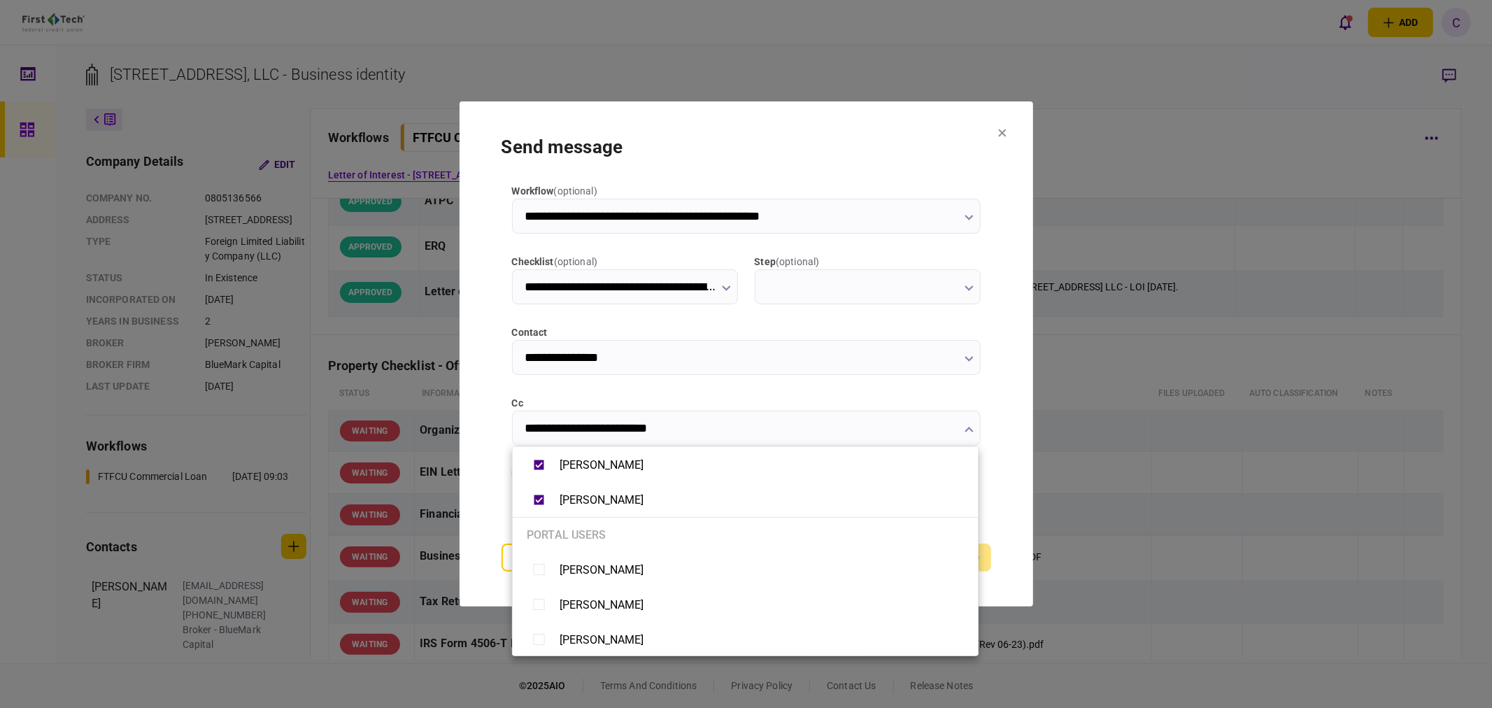
click at [476, 484] on div at bounding box center [746, 354] width 1492 height 708
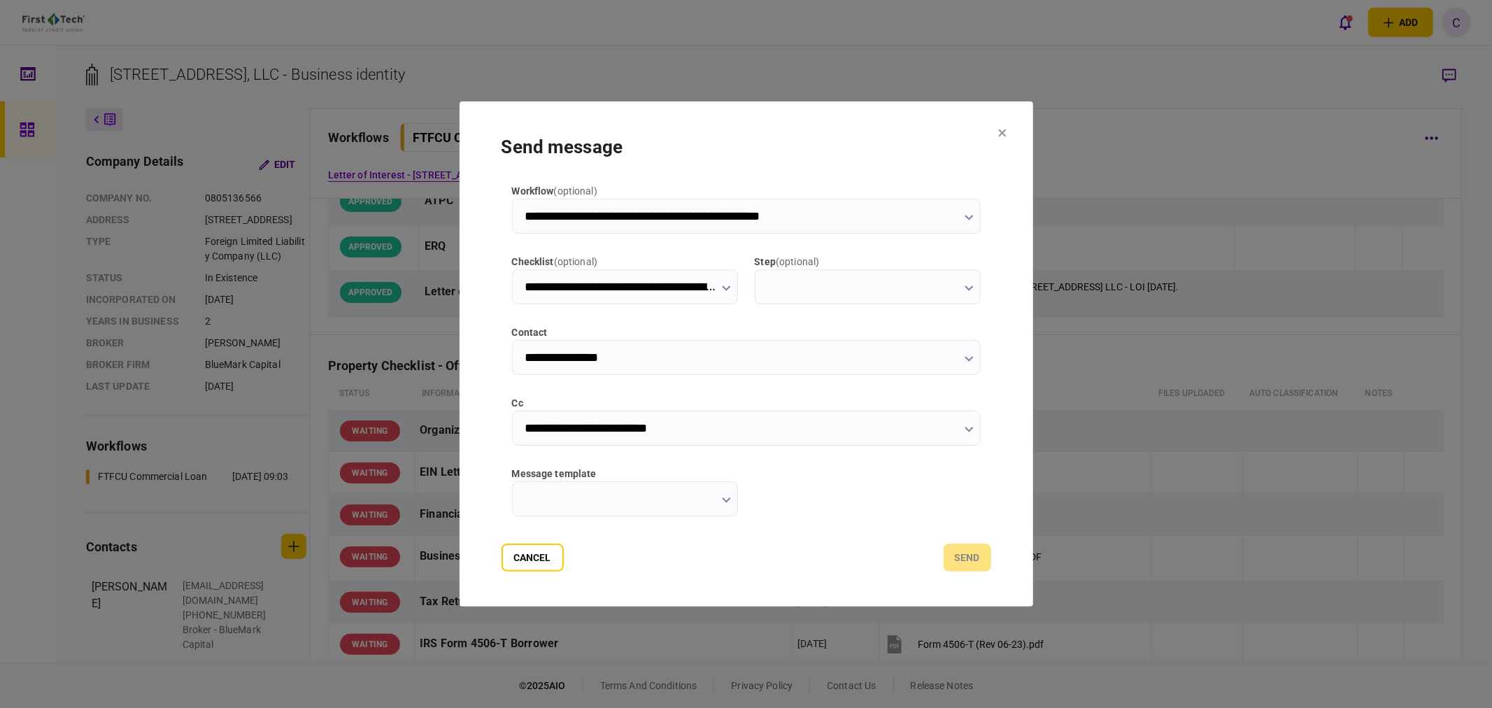
click at [615, 491] on input "message template" at bounding box center [625, 498] width 226 height 35
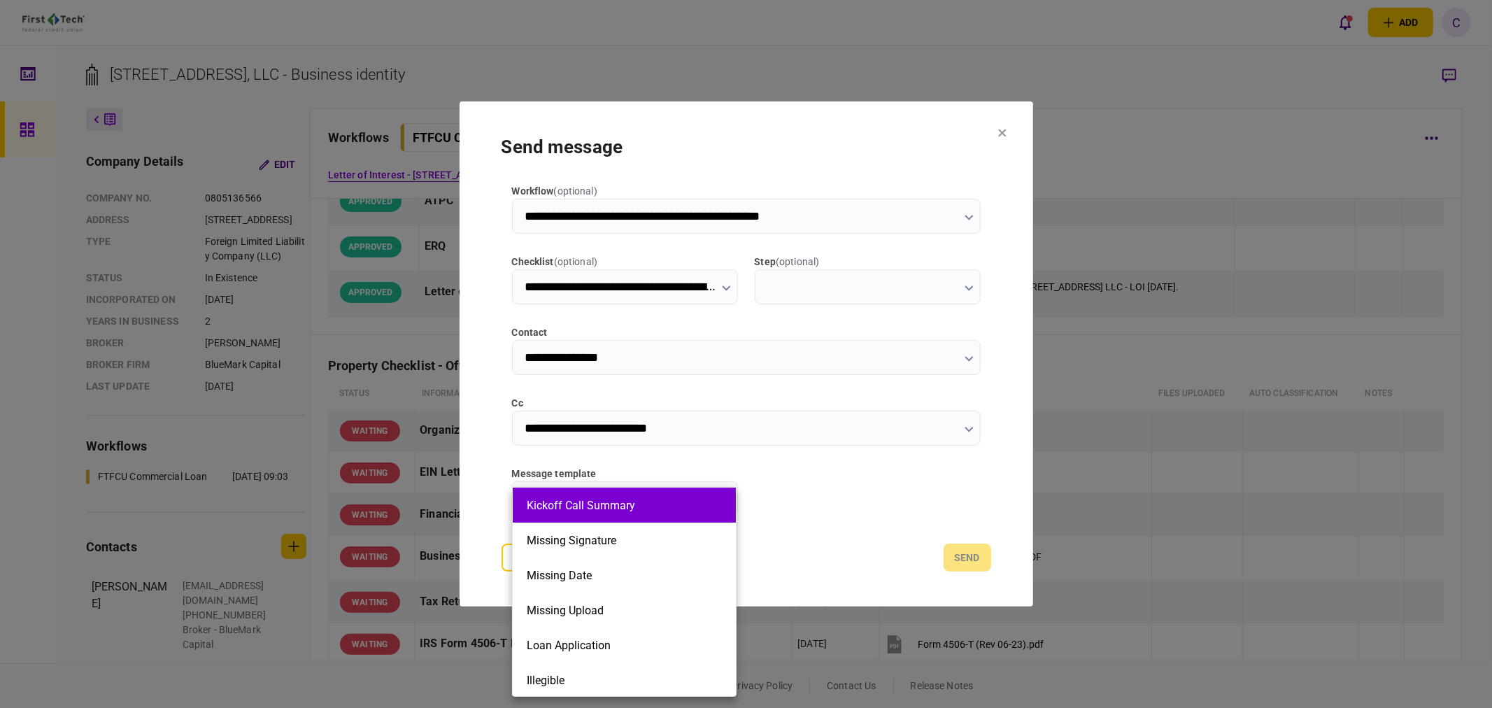
click at [609, 509] on button "Kickoff Call Summary" at bounding box center [624, 505] width 195 height 13
type input "**********"
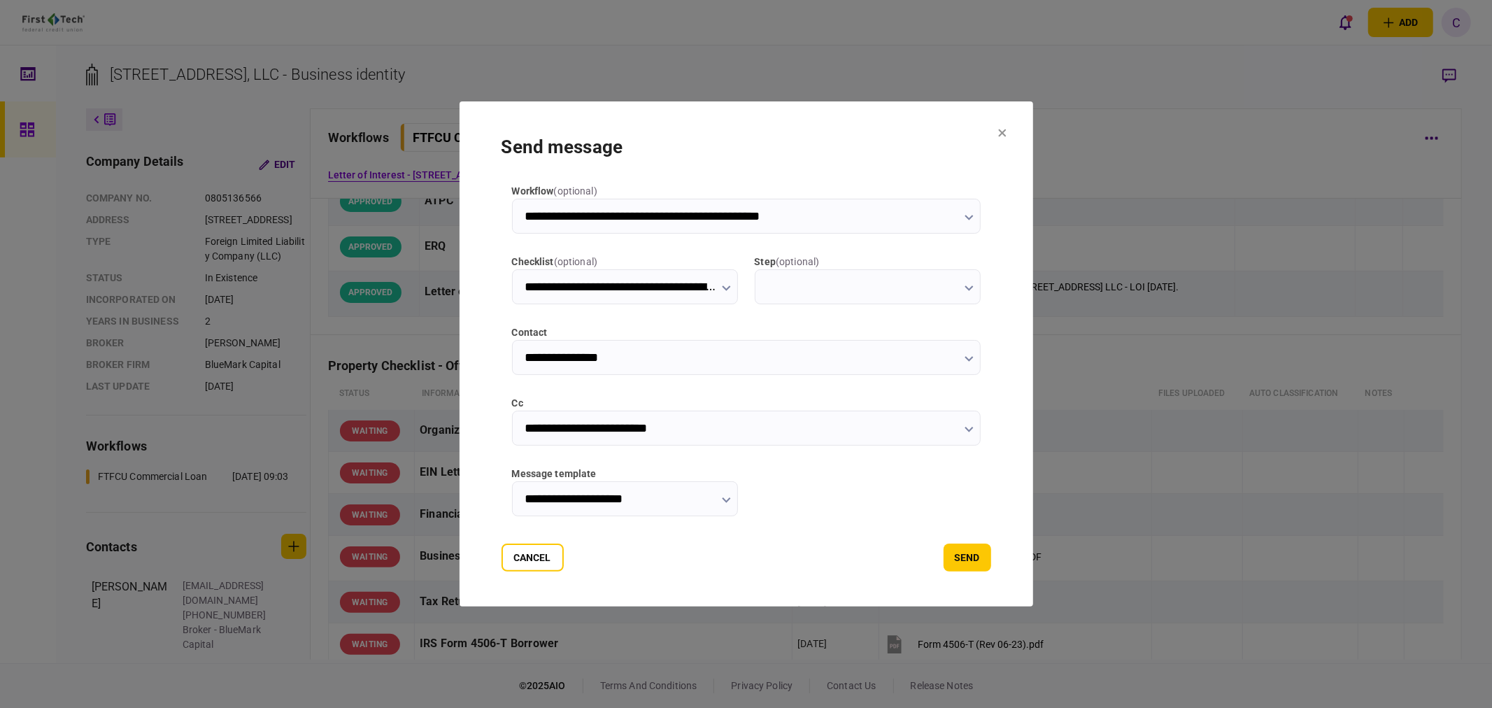
click at [614, 537] on div "message" at bounding box center [746, 544] width 469 height 15
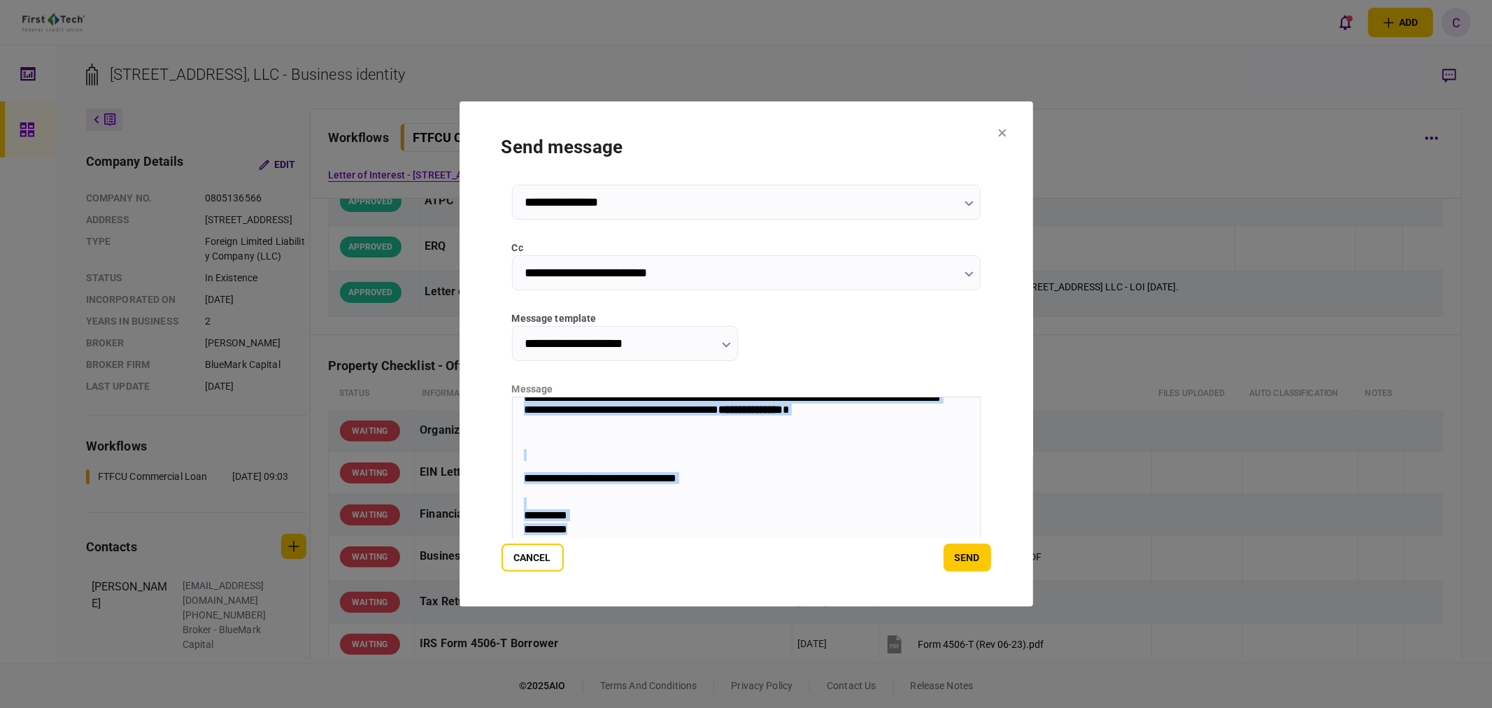
scroll to position [187, 0]
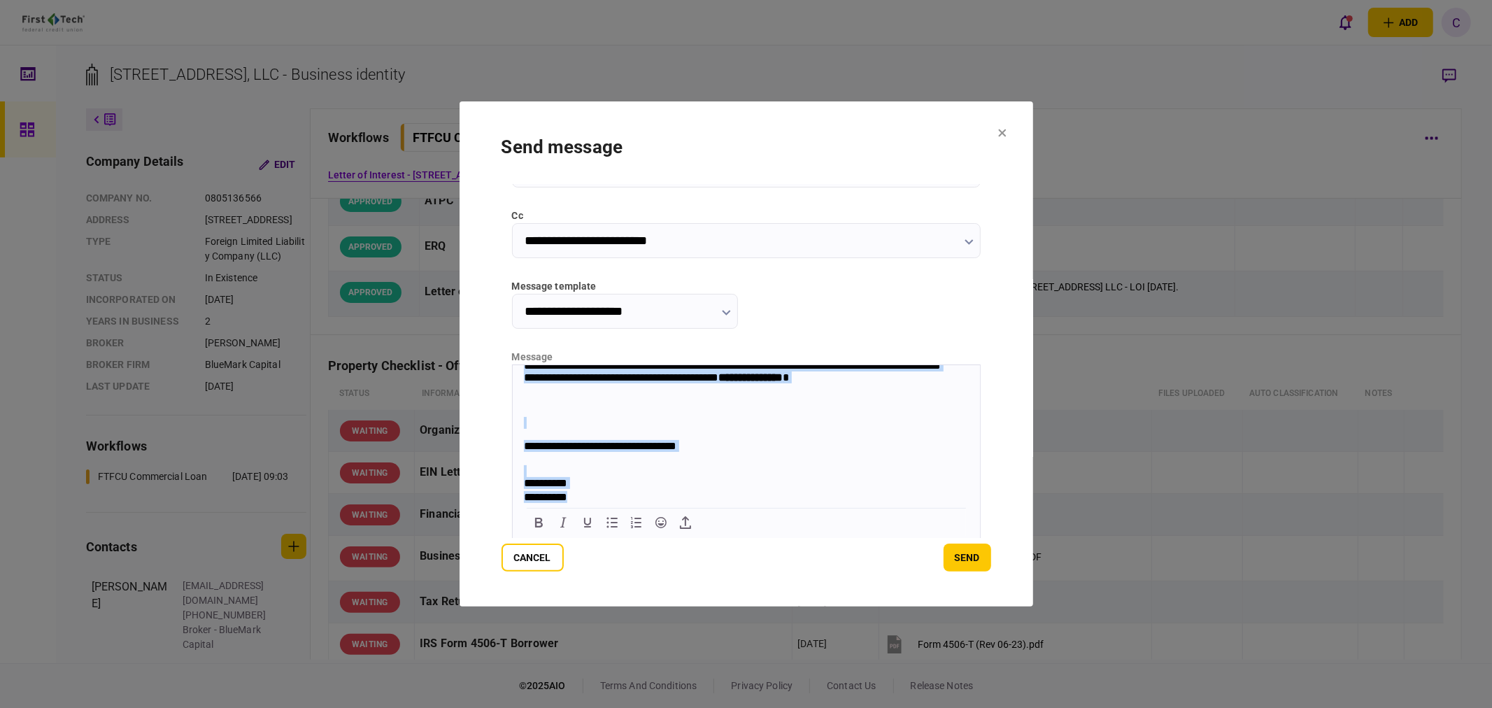
drag, startPoint x: 521, startPoint y: 373, endPoint x: 609, endPoint y: 571, distance: 217.0
click at [609, 504] on html "**********" at bounding box center [745, 290] width 467 height 428
paste body "Rich Text Area. Press ALT-0 for help."
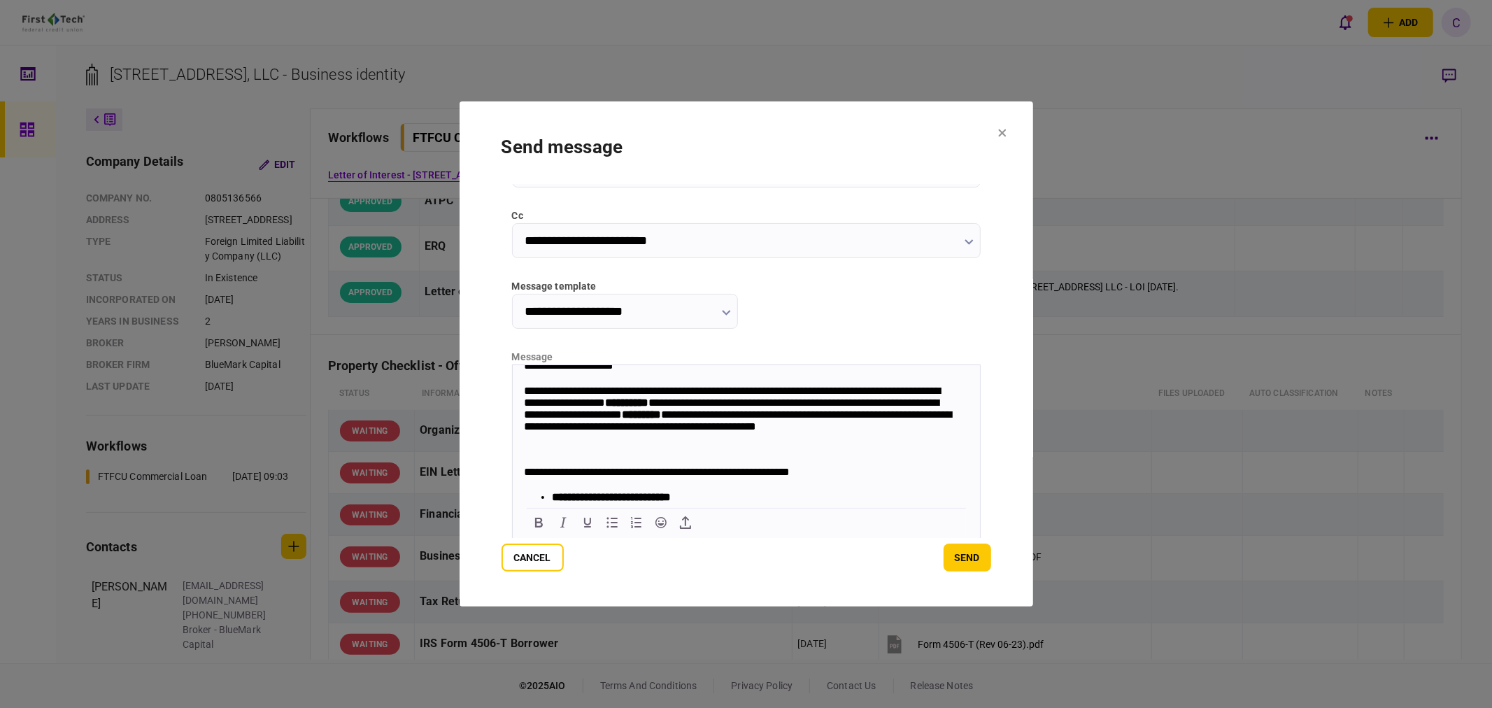
scroll to position [0, 0]
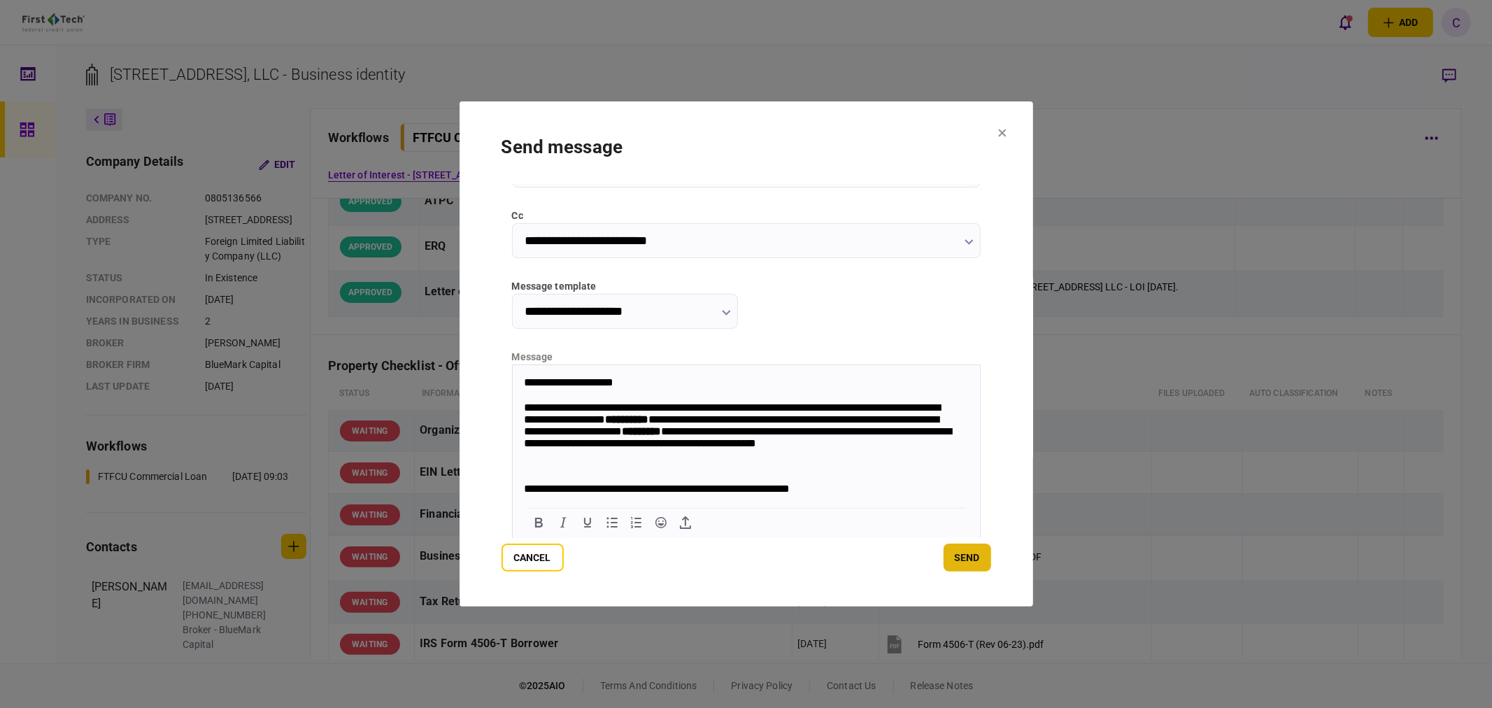
click at [972, 560] on button "send" at bounding box center [968, 557] width 48 height 28
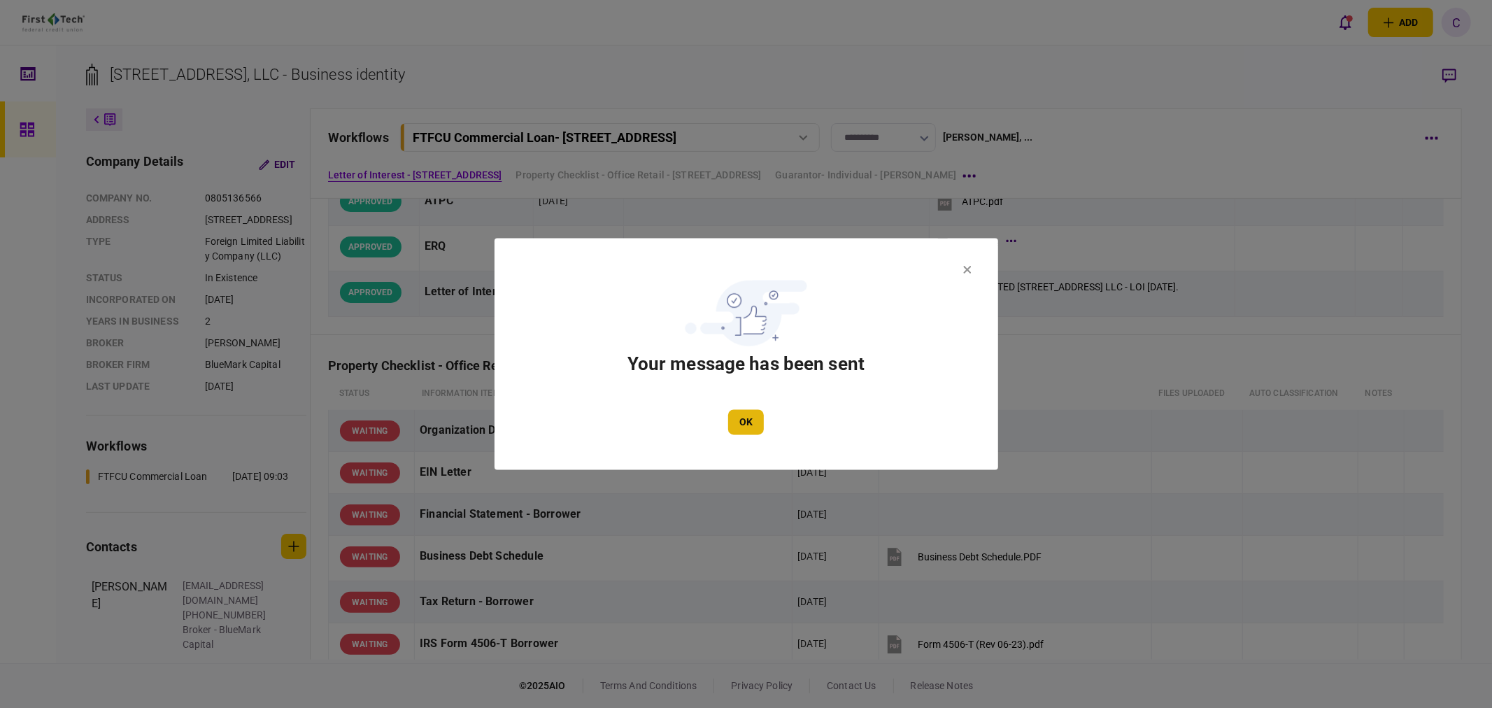
click at [746, 423] on button "OK" at bounding box center [746, 422] width 36 height 25
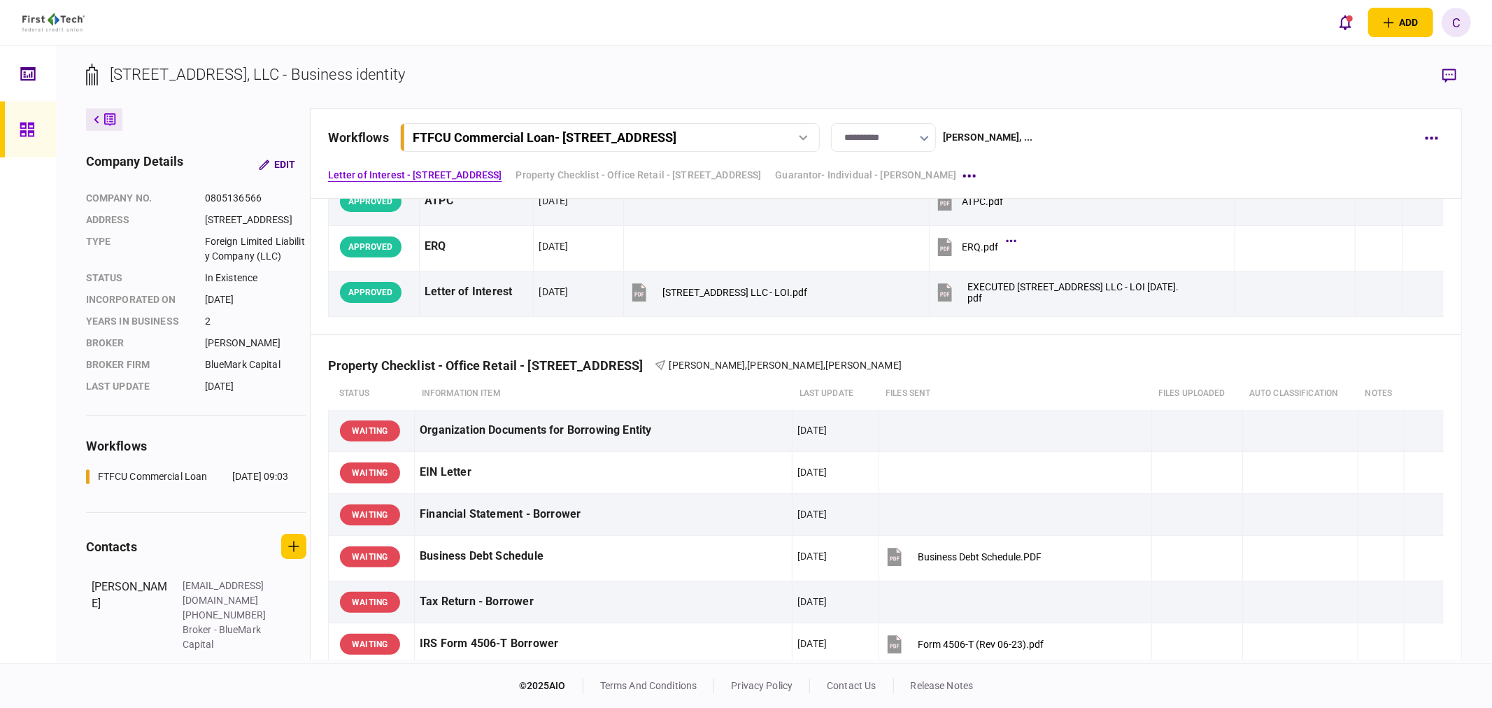
click at [516, 71] on section "[STREET_ADDRESS], LLC - Business identity" at bounding box center [774, 85] width 1376 height 45
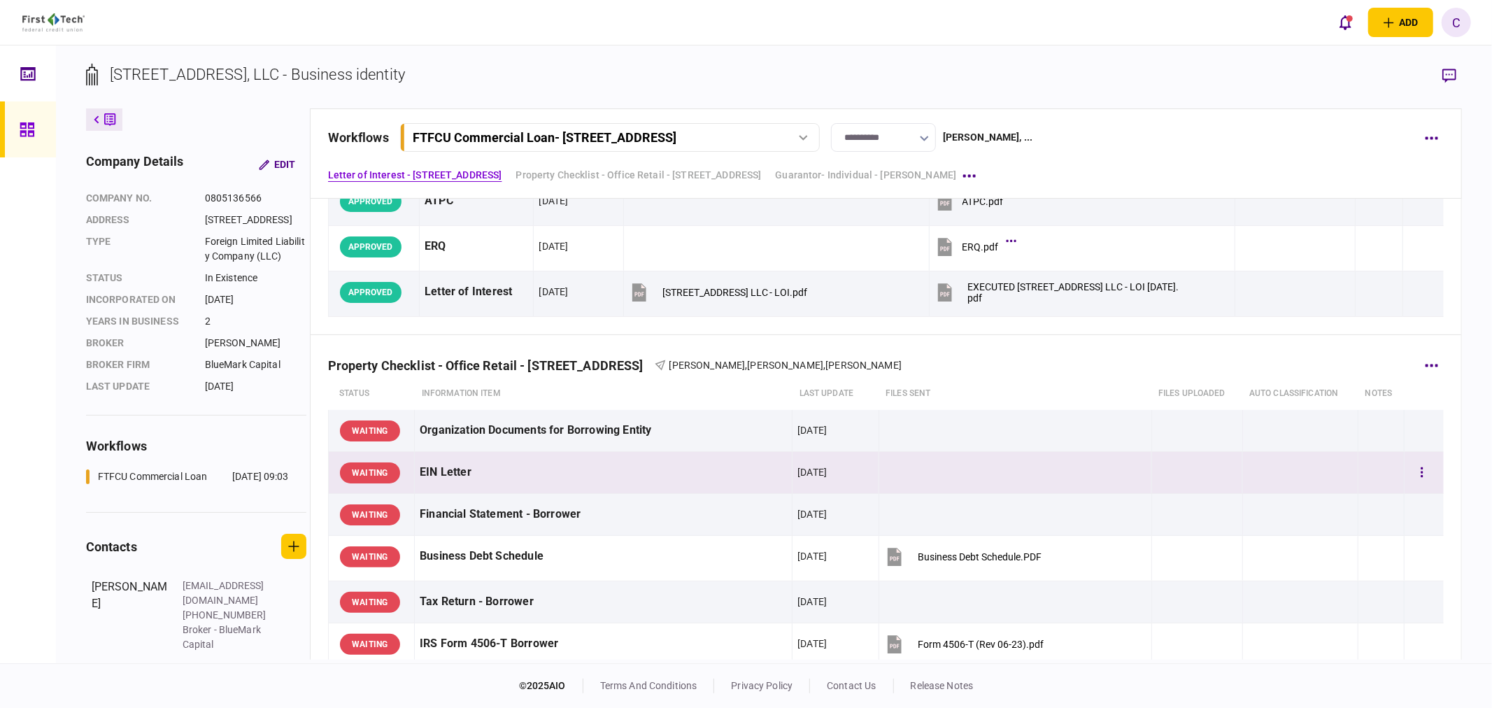
scroll to position [388, 0]
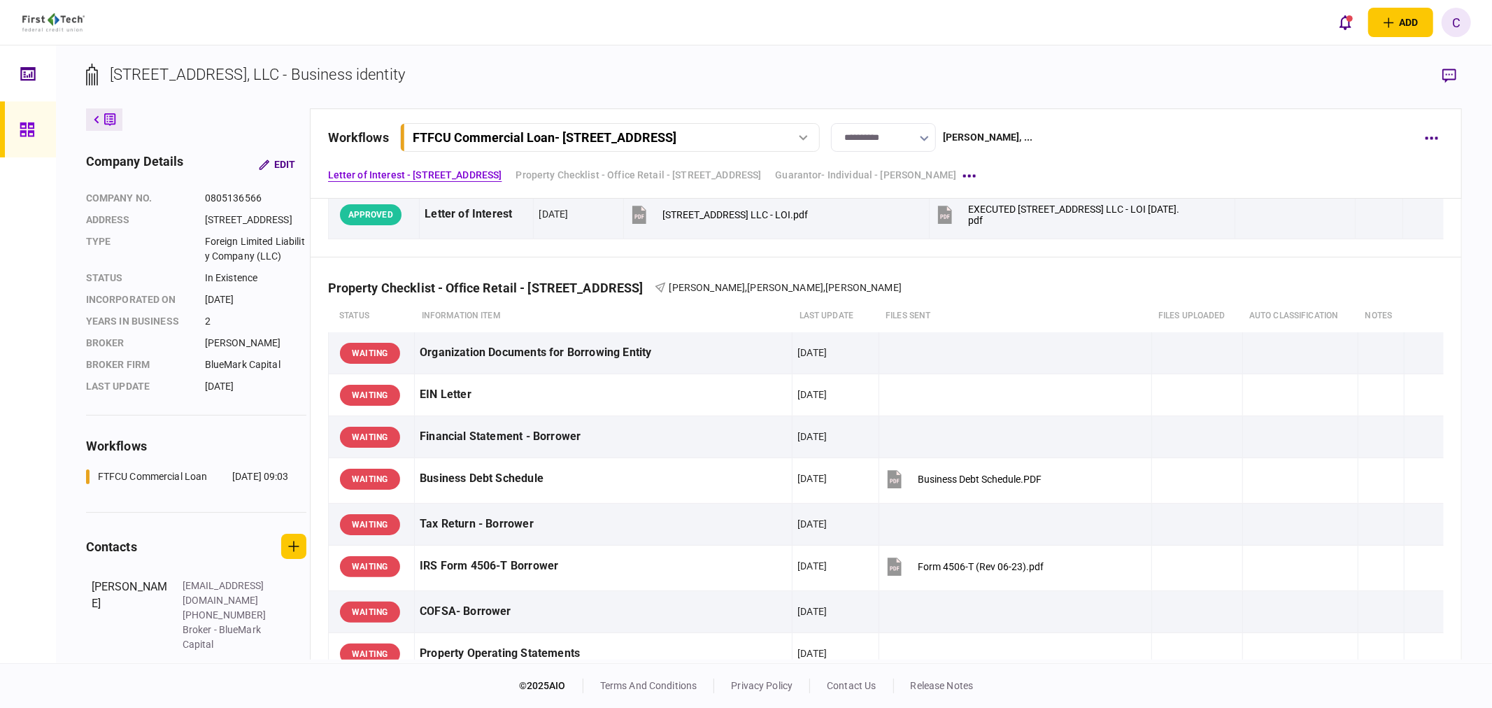
click at [30, 129] on icon at bounding box center [27, 130] width 15 height 16
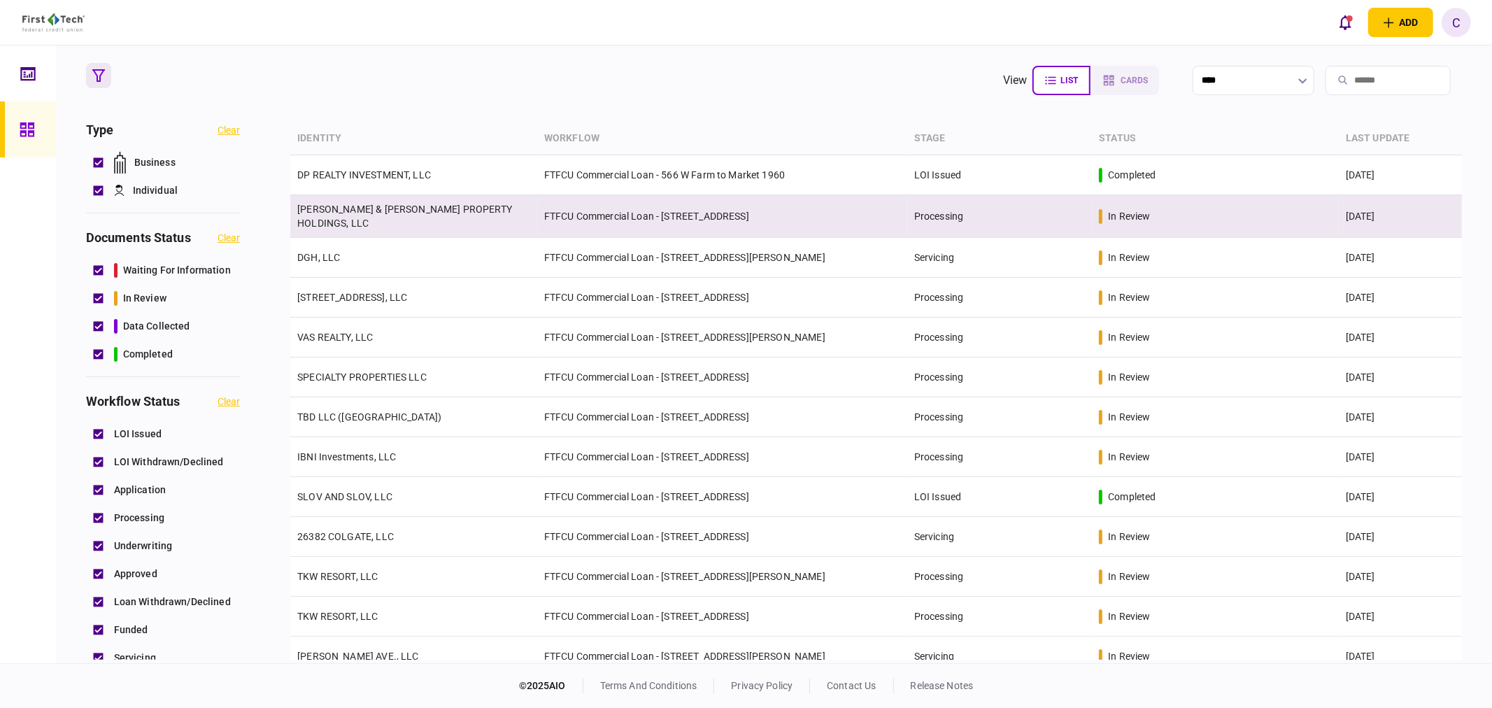
click at [411, 213] on link "[PERSON_NAME] & [PERSON_NAME] PROPERTY HOLDINGS, LLC" at bounding box center [404, 216] width 215 height 25
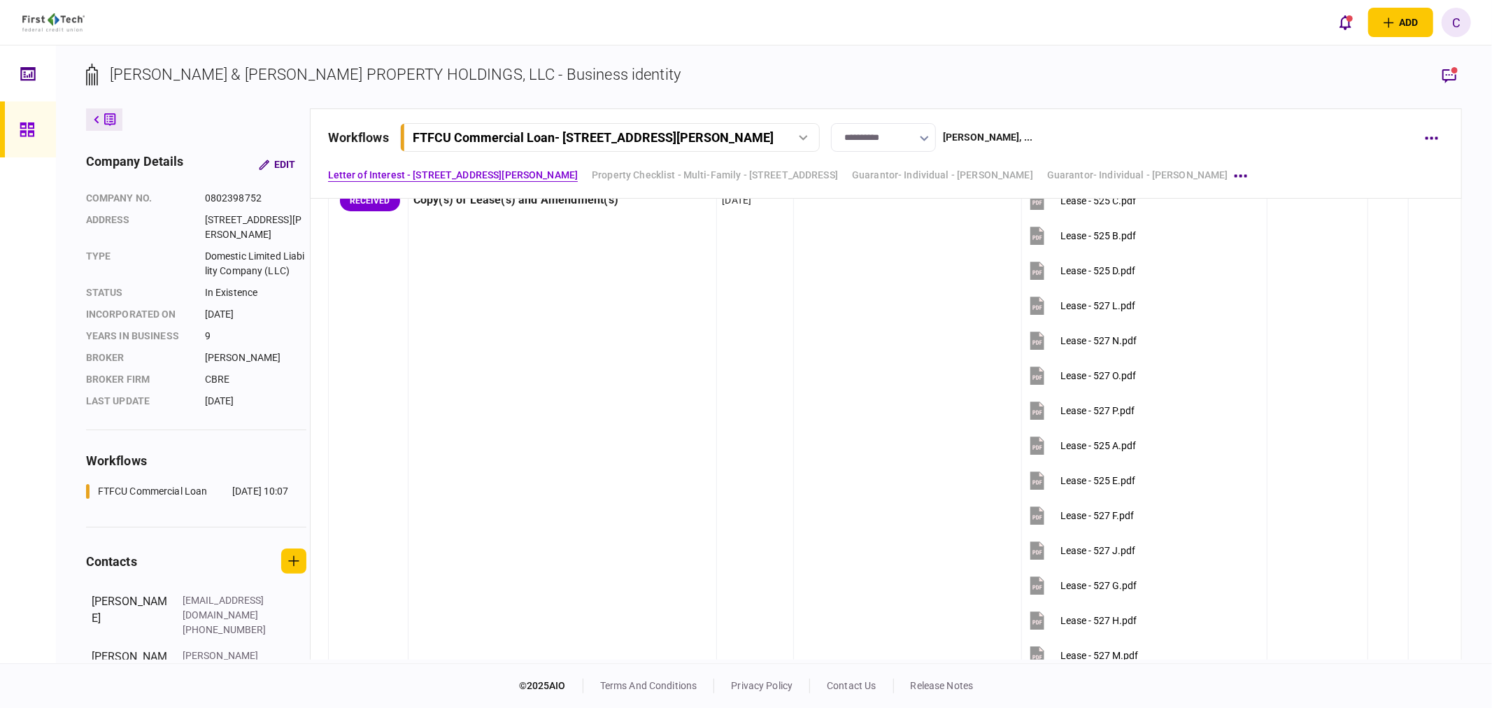
scroll to position [1321, 0]
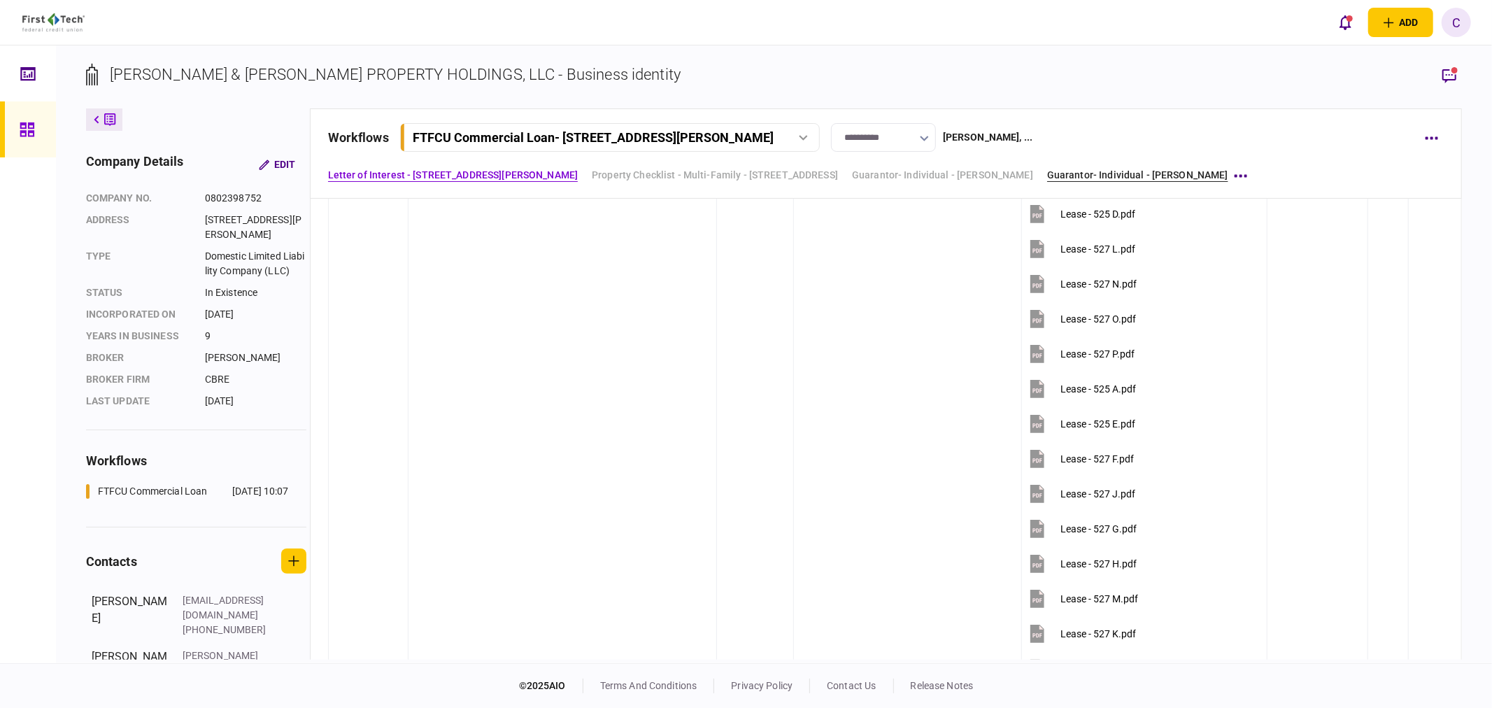
click at [1087, 177] on link "Guarantor- Individual - Reginald Kelley" at bounding box center [1137, 175] width 181 height 15
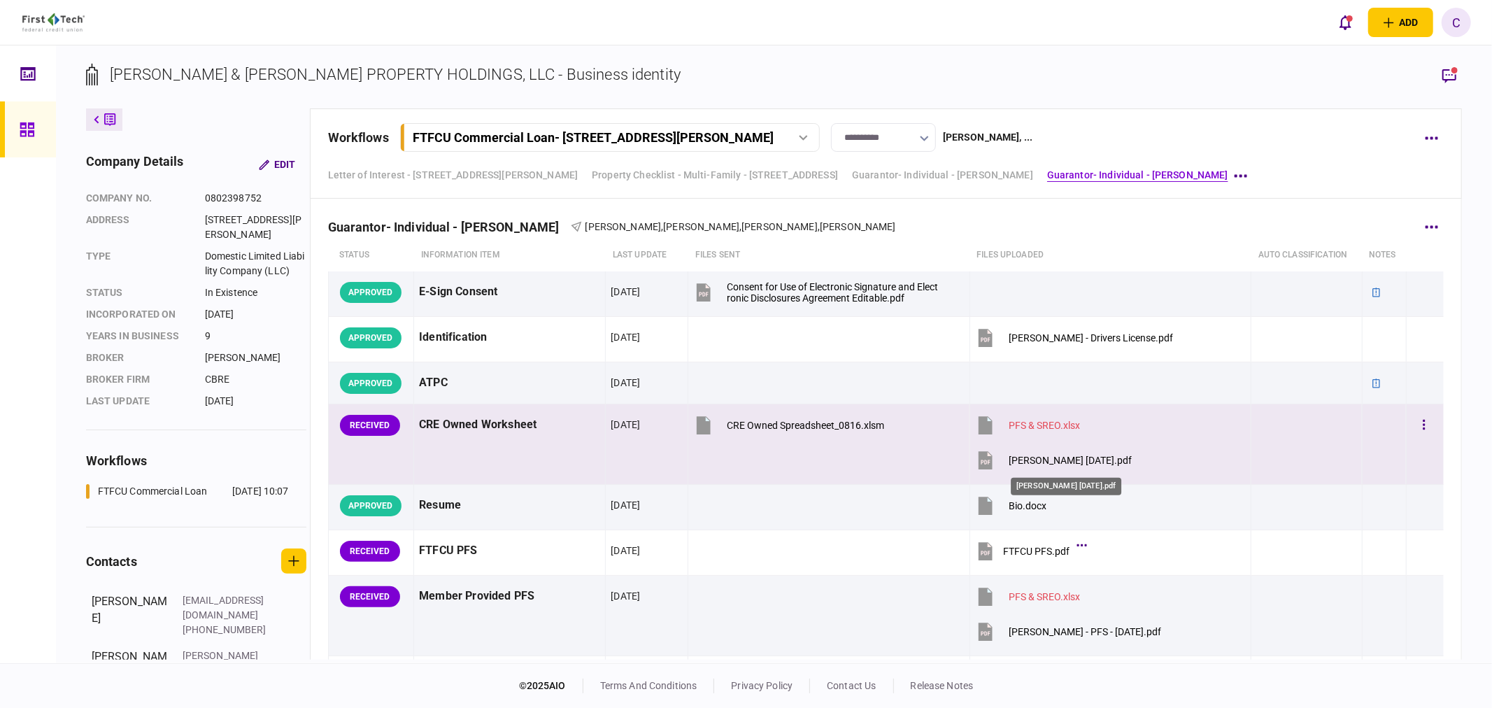
click at [1075, 468] on div "Kelley, Reginald - SREO 09.04.25.pdf" at bounding box center [1065, 482] width 113 height 29
click at [1048, 423] on div "PFS & SREO.xlsx" at bounding box center [1044, 425] width 71 height 11
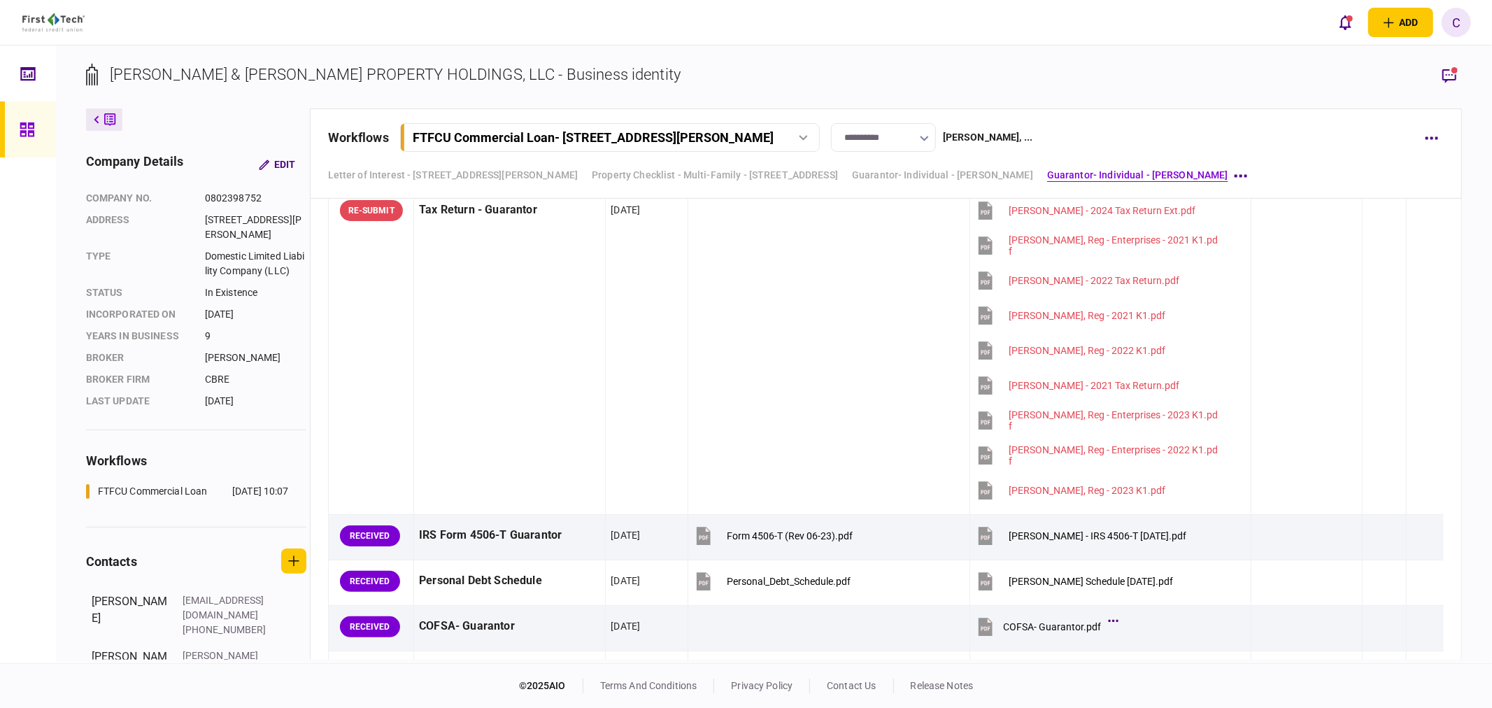
scroll to position [3410, 0]
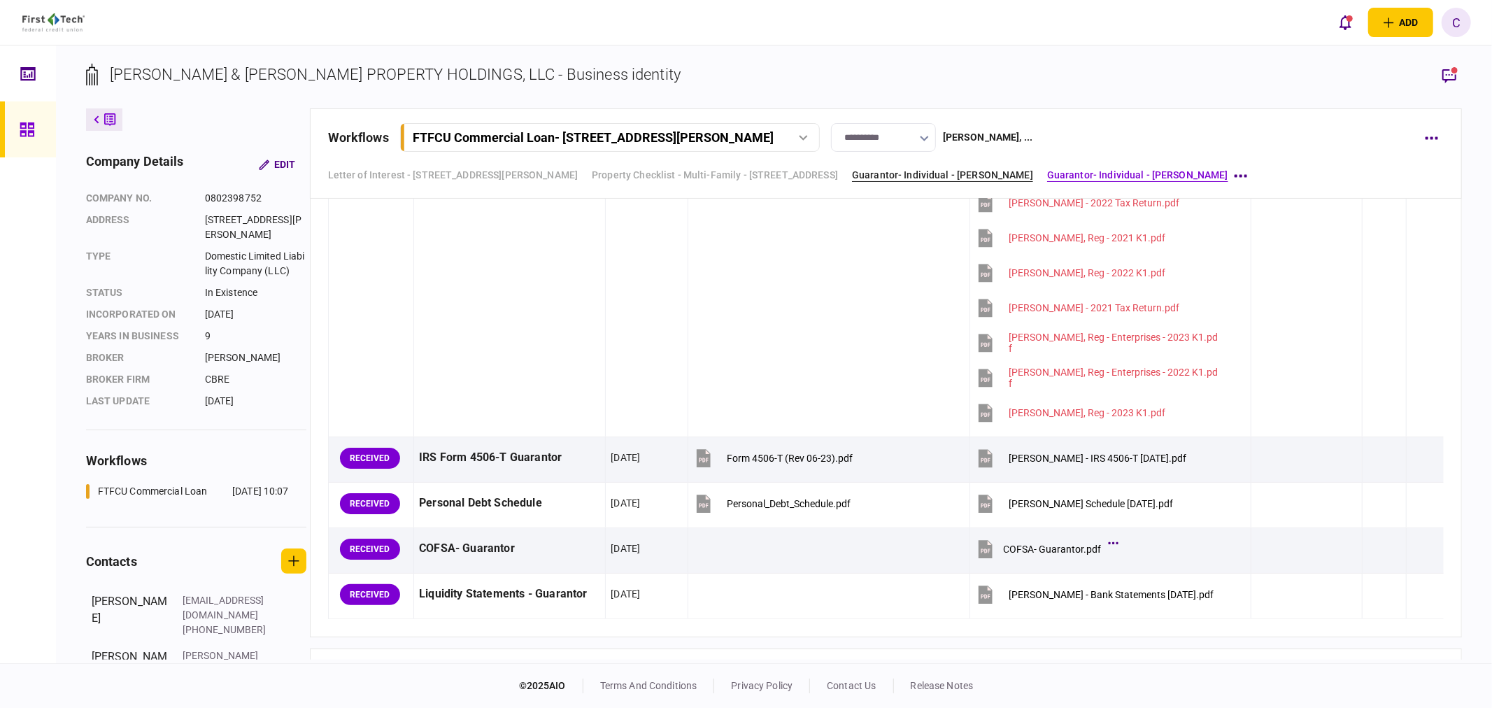
click at [935, 176] on link "Guarantor- Individual - Keith Cullum" at bounding box center [942, 175] width 181 height 15
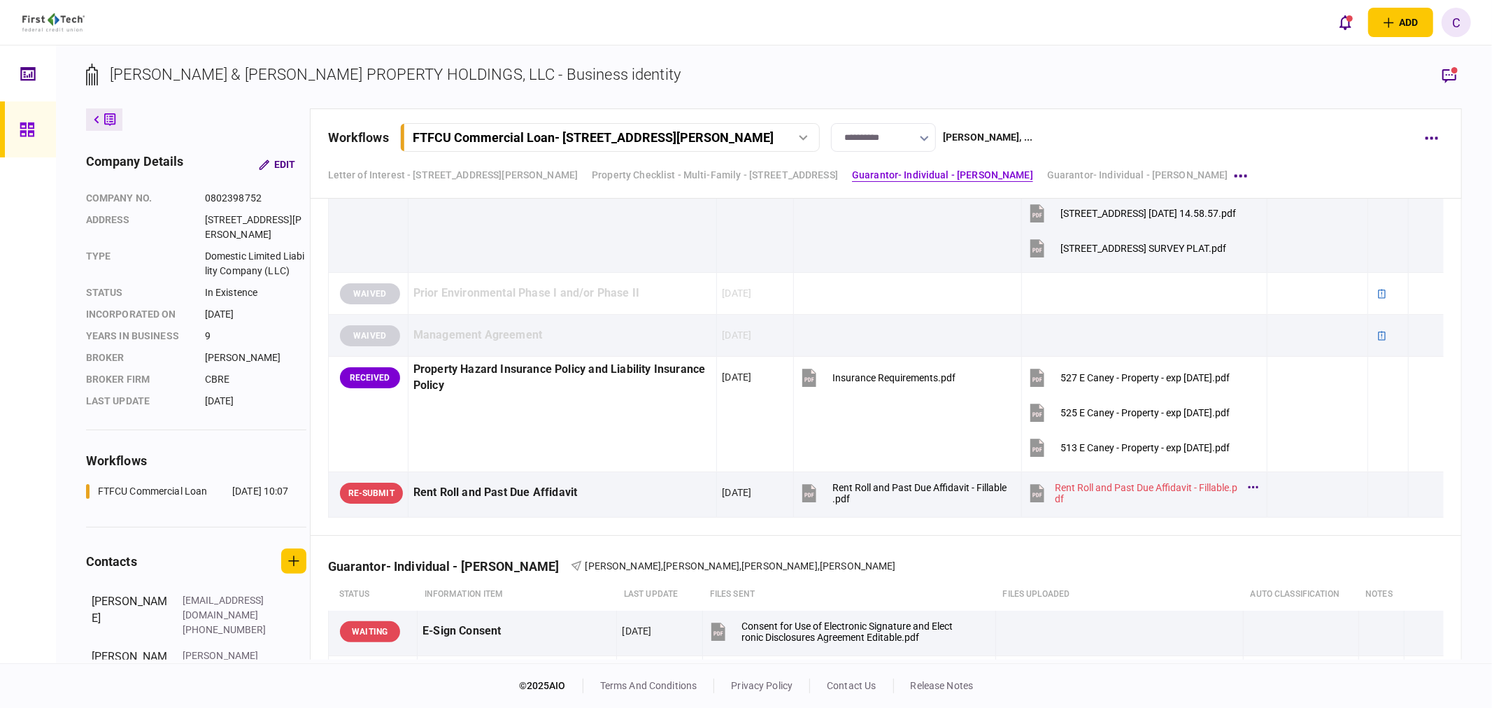
scroll to position [1865, 0]
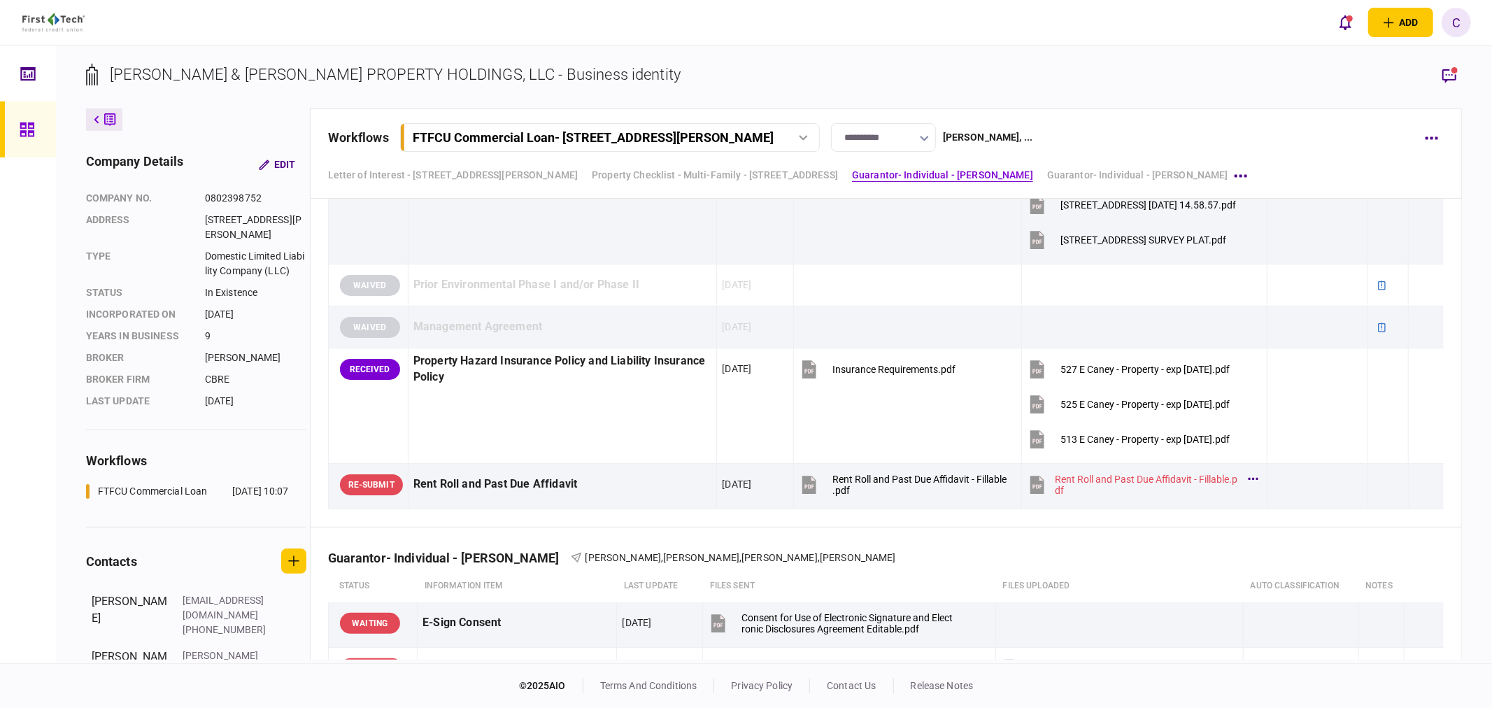
click at [1446, 73] on icon "button" at bounding box center [1449, 75] width 17 height 17
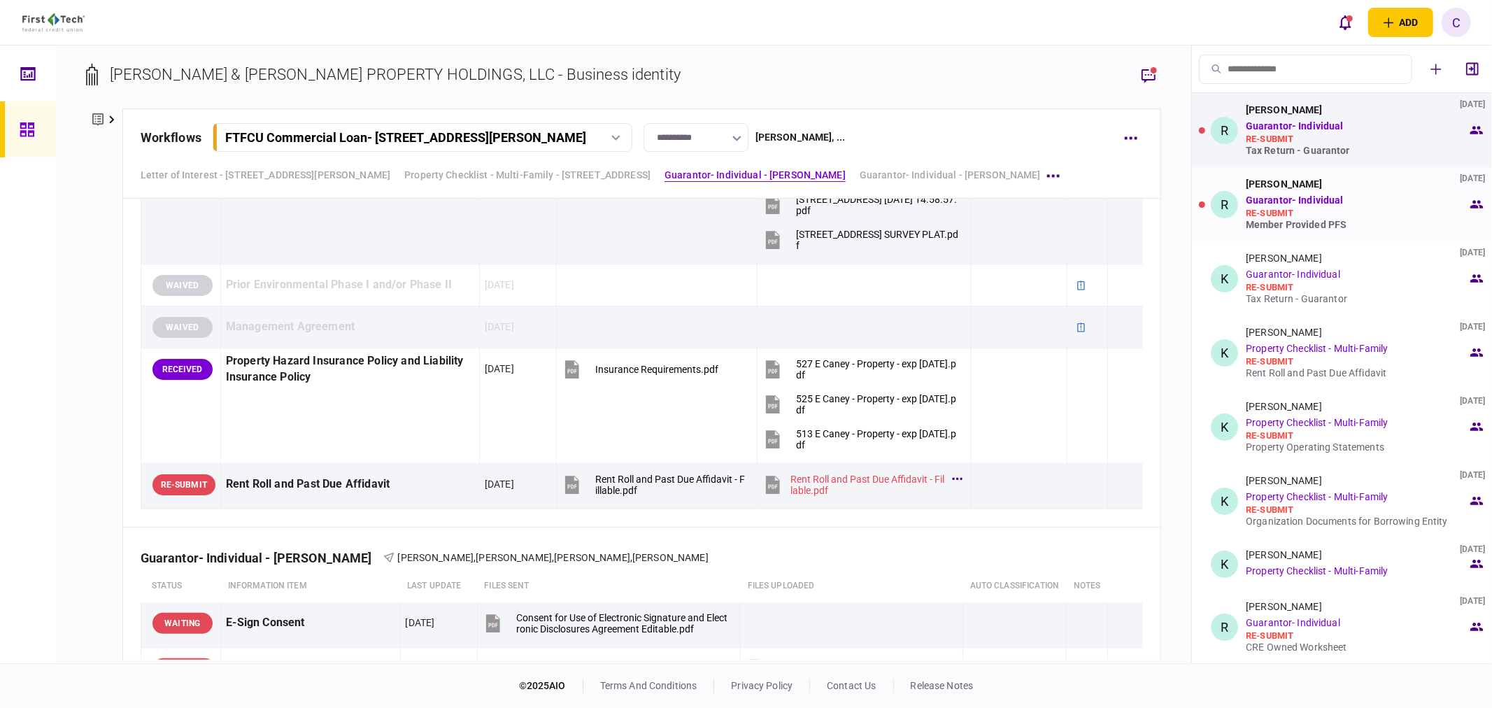
click at [1306, 225] on div "Member Provided PFS" at bounding box center [1357, 224] width 222 height 11
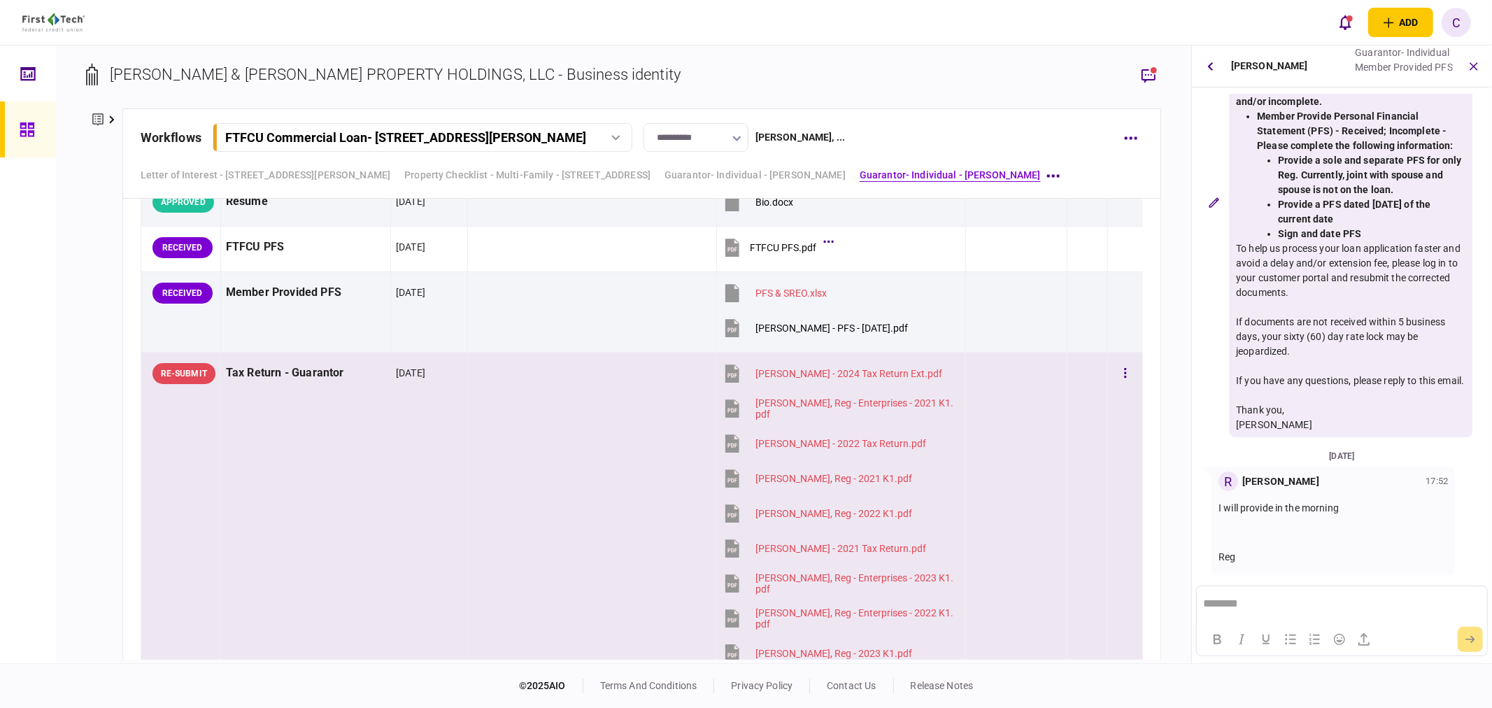
scroll to position [3108, 0]
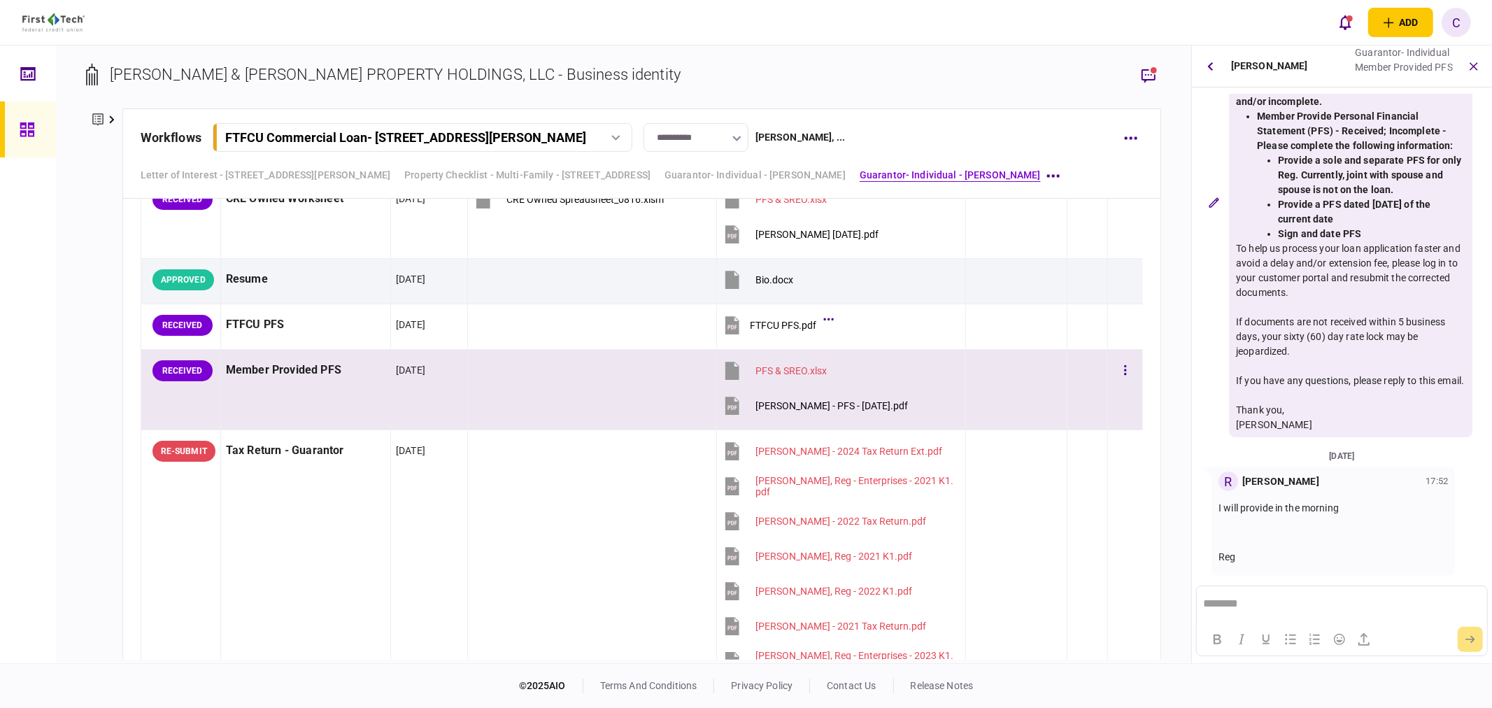
click at [830, 415] on button "Kelley, Reginald - PFS - 07.29.25.pdf" at bounding box center [815, 405] width 186 height 31
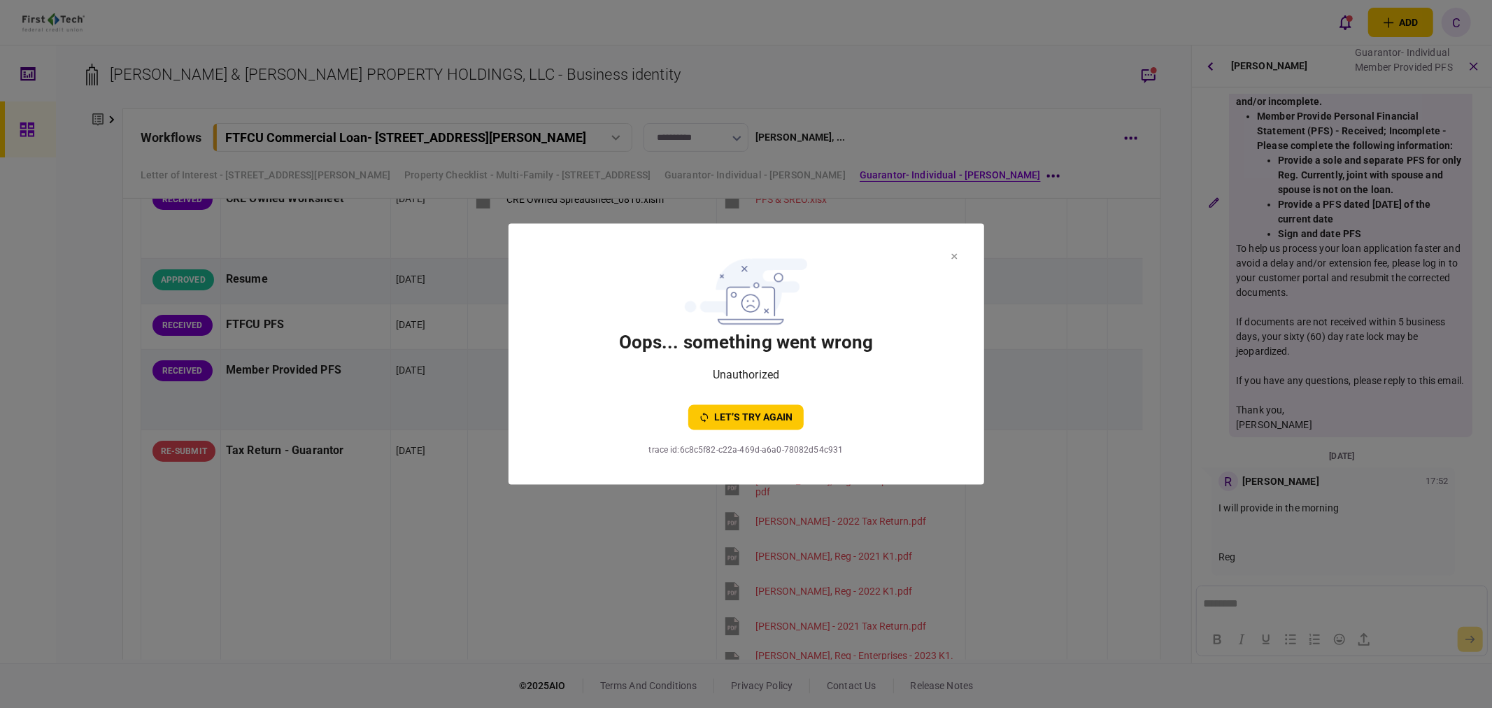
click at [952, 252] on button at bounding box center [954, 255] width 6 height 11
